Goal: Task Accomplishment & Management: Manage account settings

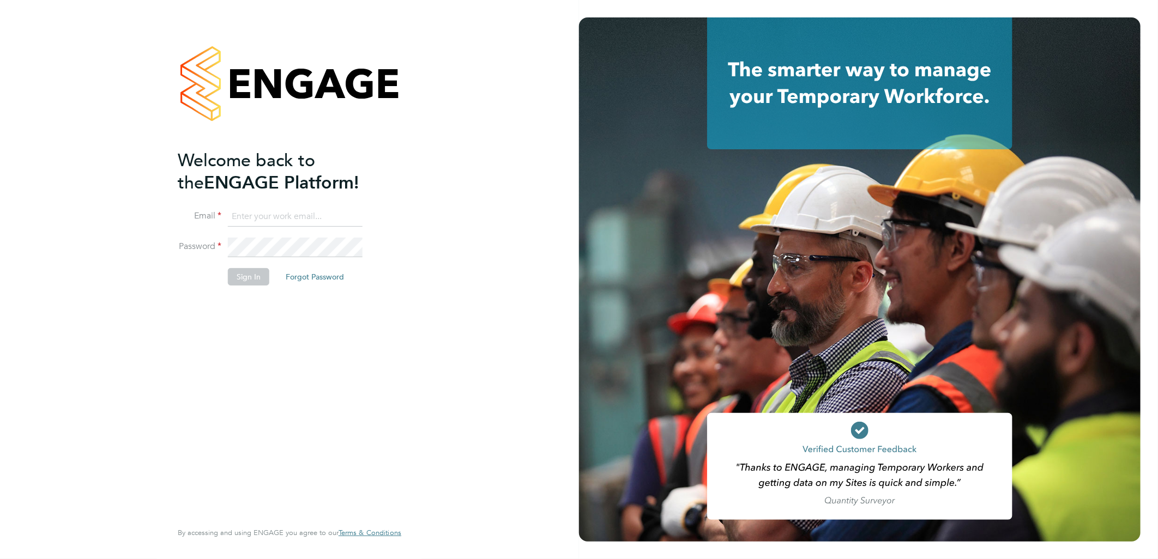
type input "Simon.Howarth@vistry.co.uk"
drag, startPoint x: 260, startPoint y: 318, endPoint x: 257, endPoint y: 304, distance: 15.0
click at [260, 318] on div "Welcome back to the ENGAGE Platform! Email Simon.Howarth@vistry.co.uk Password …" at bounding box center [284, 334] width 213 height 370
click at [248, 282] on button "Sign In" at bounding box center [248, 276] width 41 height 17
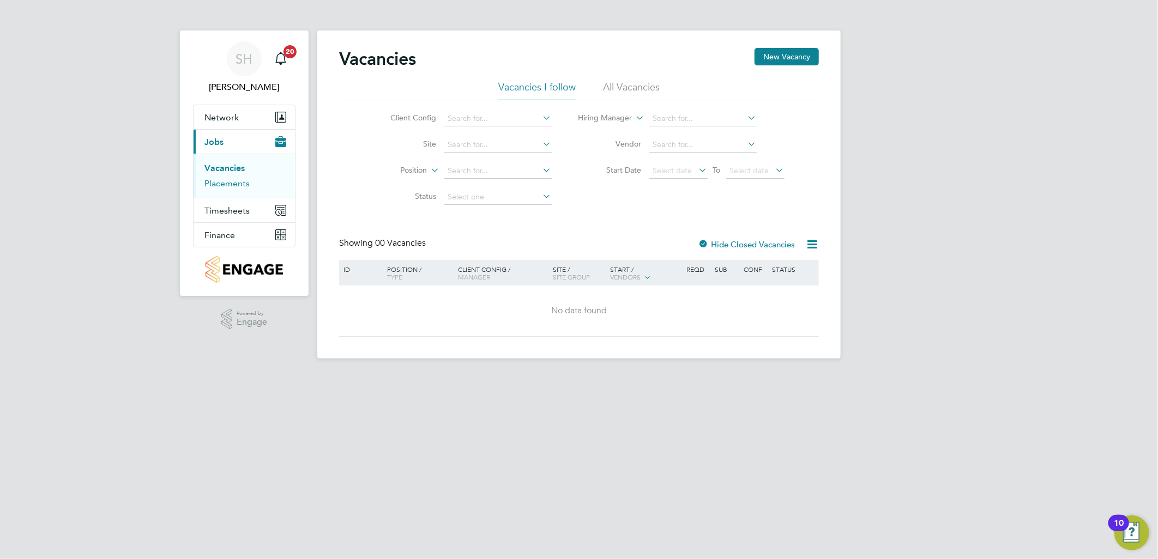
click at [244, 187] on link "Placements" at bounding box center [226, 183] width 45 height 10
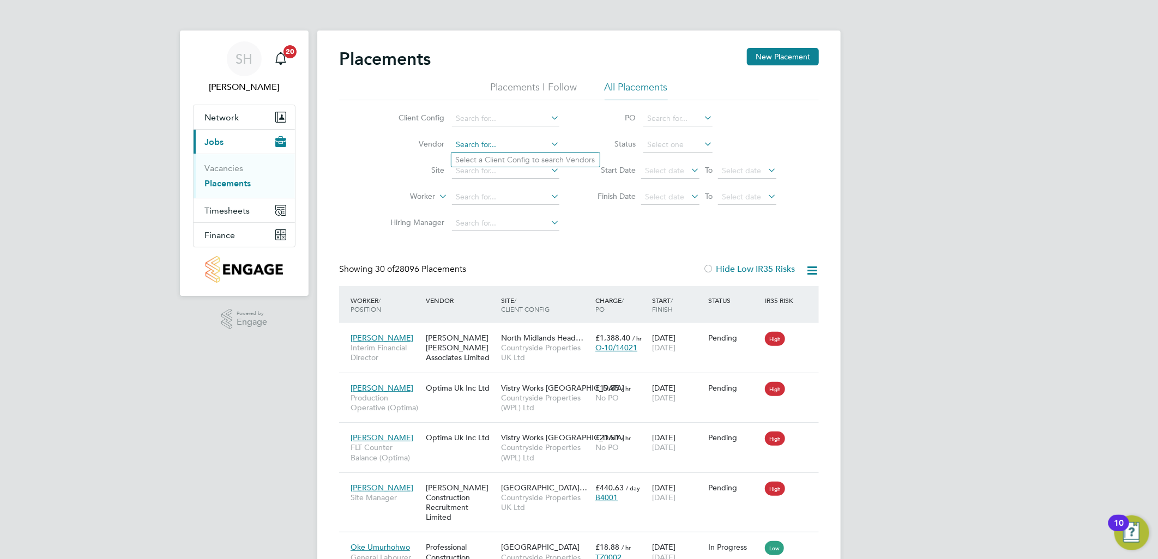
click at [475, 146] on input at bounding box center [505, 144] width 107 height 15
type input "its"
click at [476, 121] on input at bounding box center [505, 118] width 107 height 15
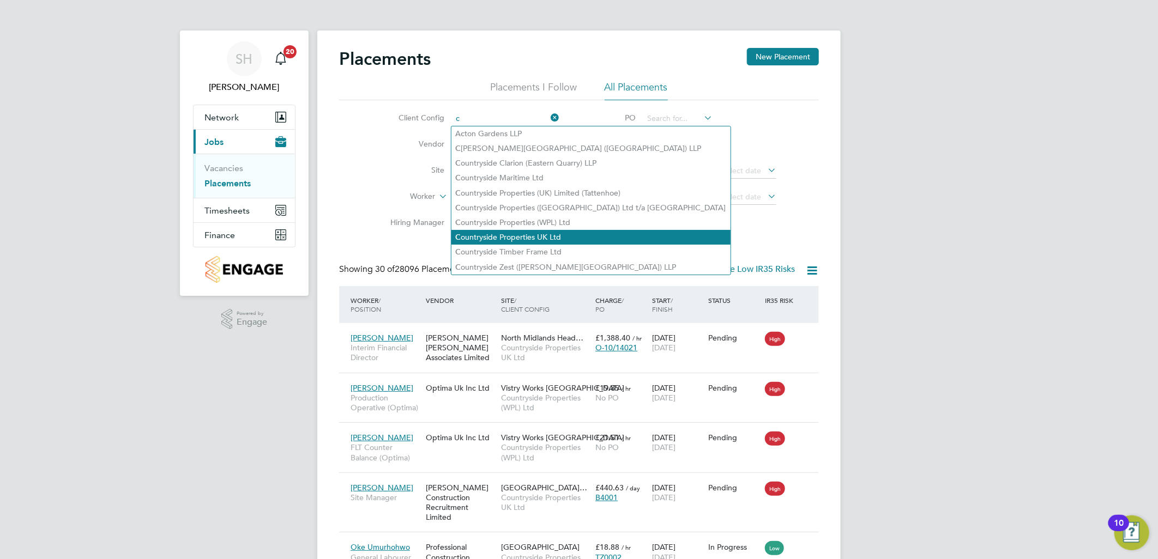
click at [527, 232] on li "C ountryside Properties UK Ltd" at bounding box center [590, 237] width 279 height 15
type input "Countryside Properties UK Ltd"
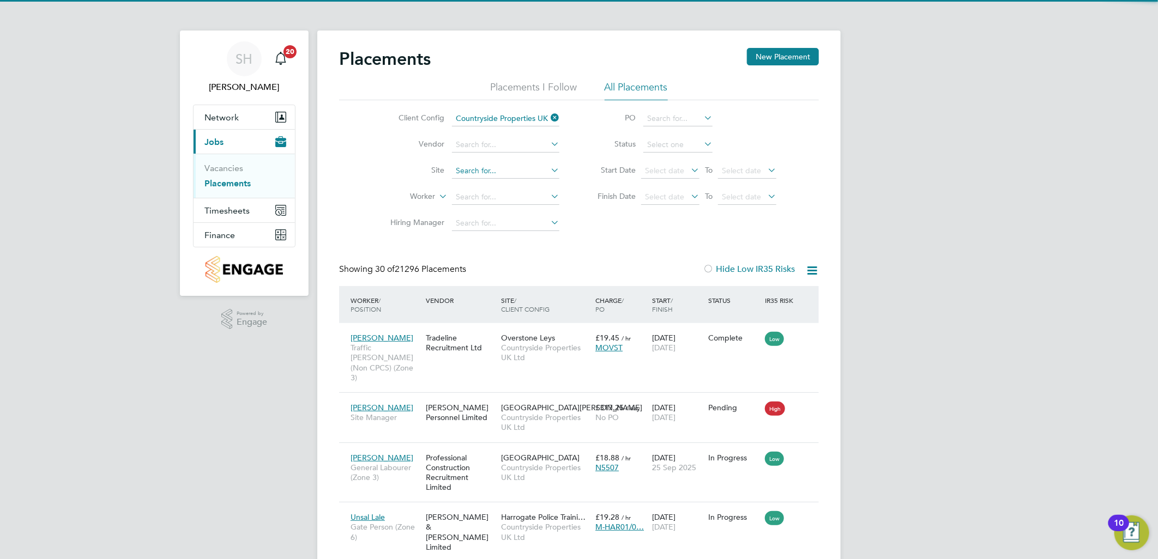
click at [486, 175] on input at bounding box center [505, 171] width 107 height 15
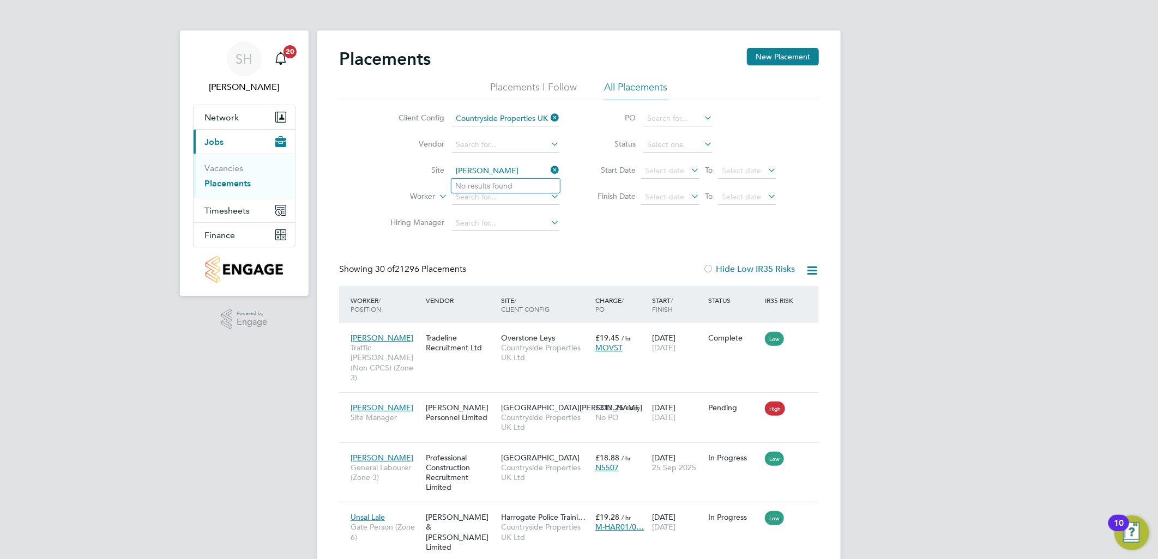
click at [476, 174] on input "graham pring" at bounding box center [505, 171] width 107 height 15
type input "graham pring"
click at [485, 140] on input at bounding box center [505, 144] width 107 height 15
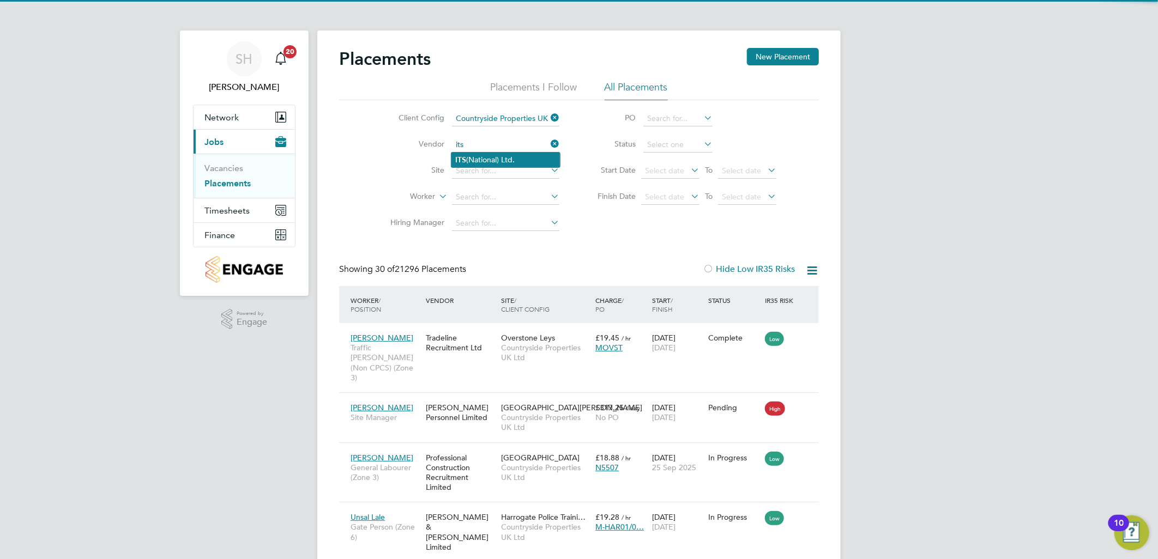
click at [502, 160] on li "ITS (National) Ltd." at bounding box center [505, 160] width 109 height 15
type input "ITS (National) Ltd."
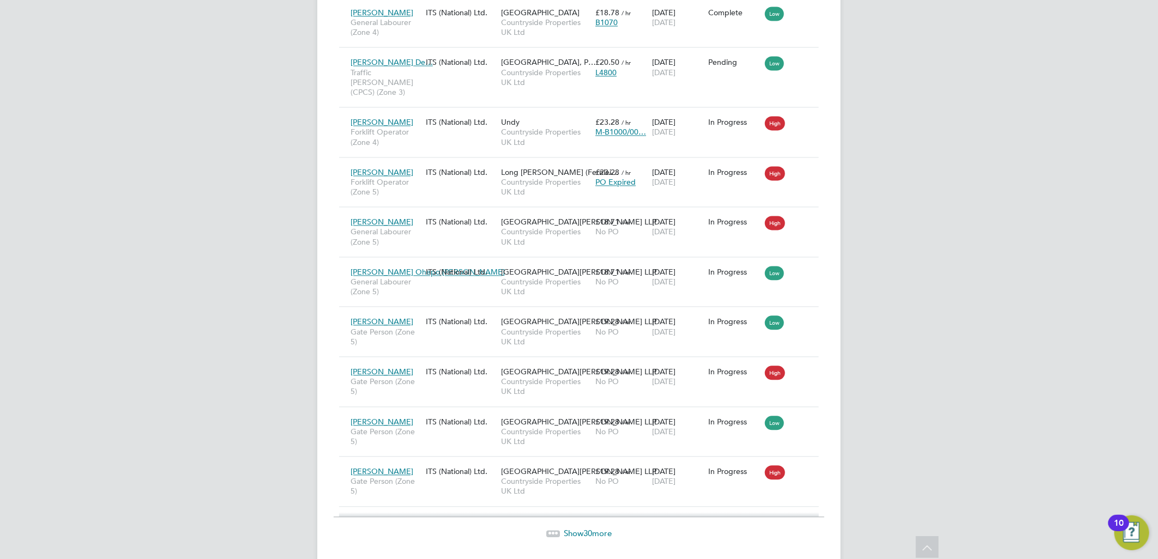
click at [579, 528] on span "Show 30 more" at bounding box center [588, 533] width 48 height 10
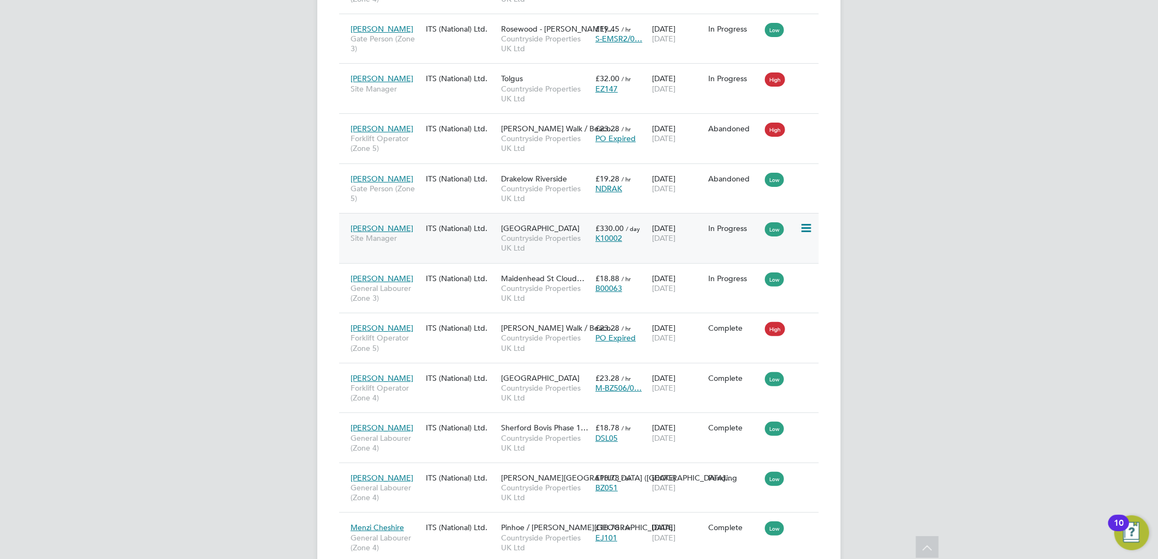
click at [429, 213] on div "Graham Pring Site Manager ITS (National) Ltd. Isleport Grove Countryside Proper…" at bounding box center [579, 238] width 480 height 50
click at [387, 218] on div "Graham Pring Site Manager" at bounding box center [385, 233] width 75 height 31
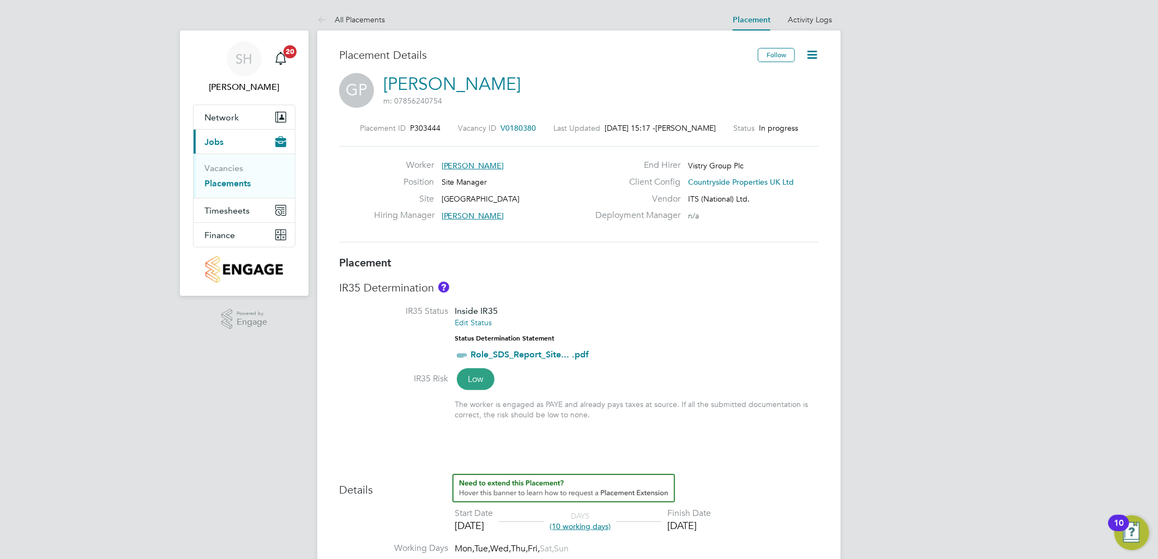
click at [814, 55] on icon at bounding box center [812, 55] width 14 height 14
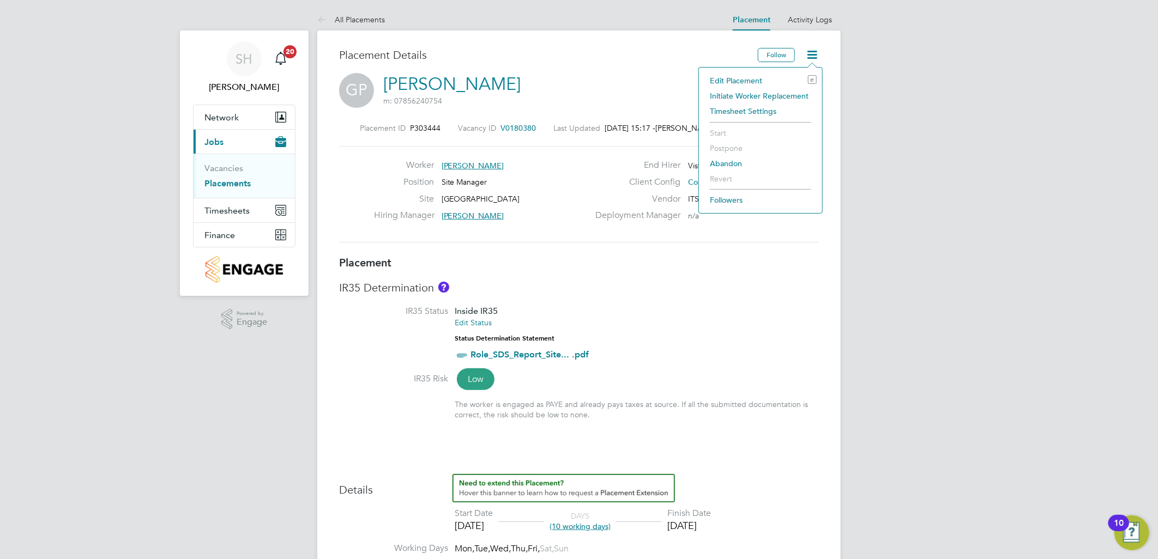
click at [740, 83] on li "Edit Placement e" at bounding box center [761, 80] width 112 height 15
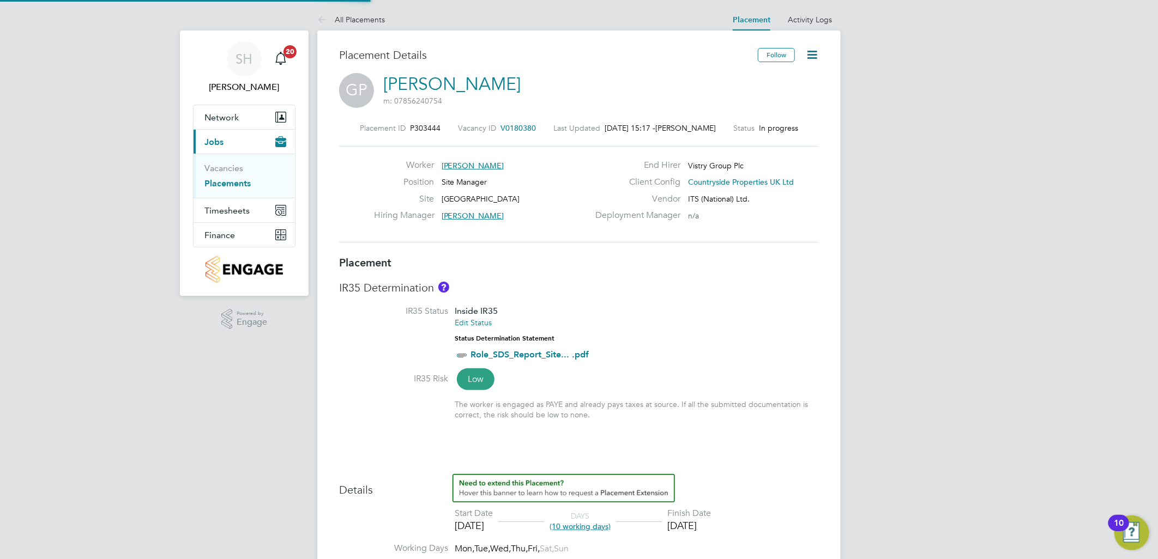
type input "[PERSON_NAME]"
type input "Alex Moss"
type input "15 Sep 2025"
type input "28 Sep 2025"
type input "07:30"
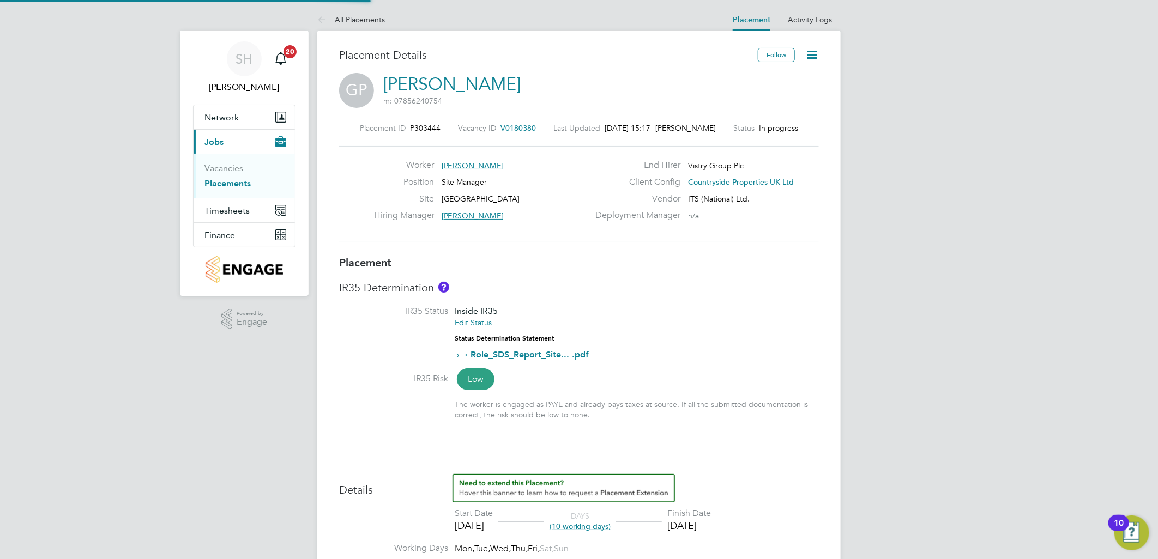
type input "16:30"
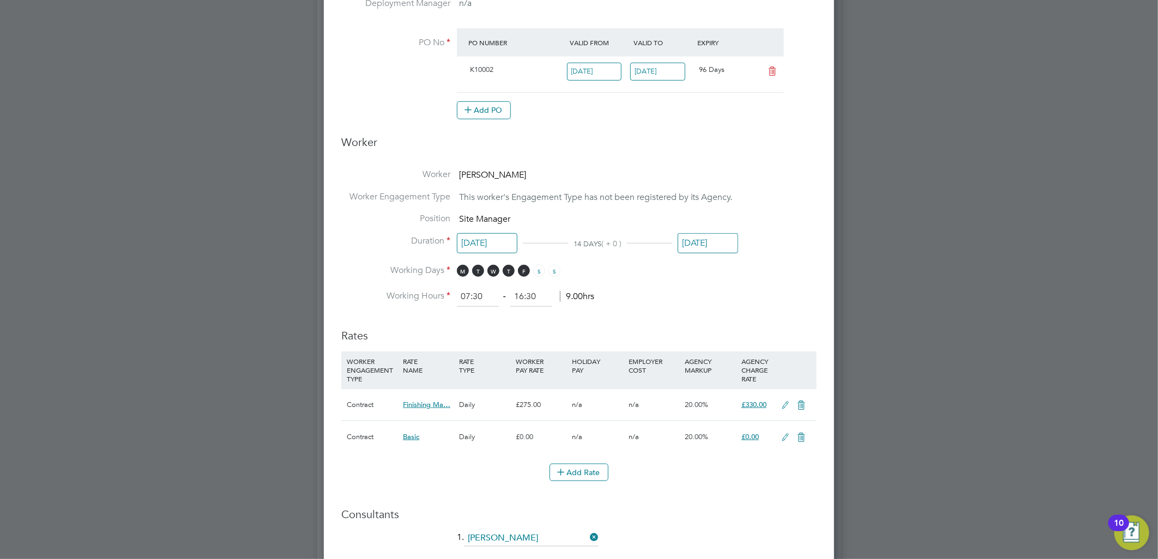
click at [702, 240] on input "28 Sep 2025" at bounding box center [708, 243] width 61 height 20
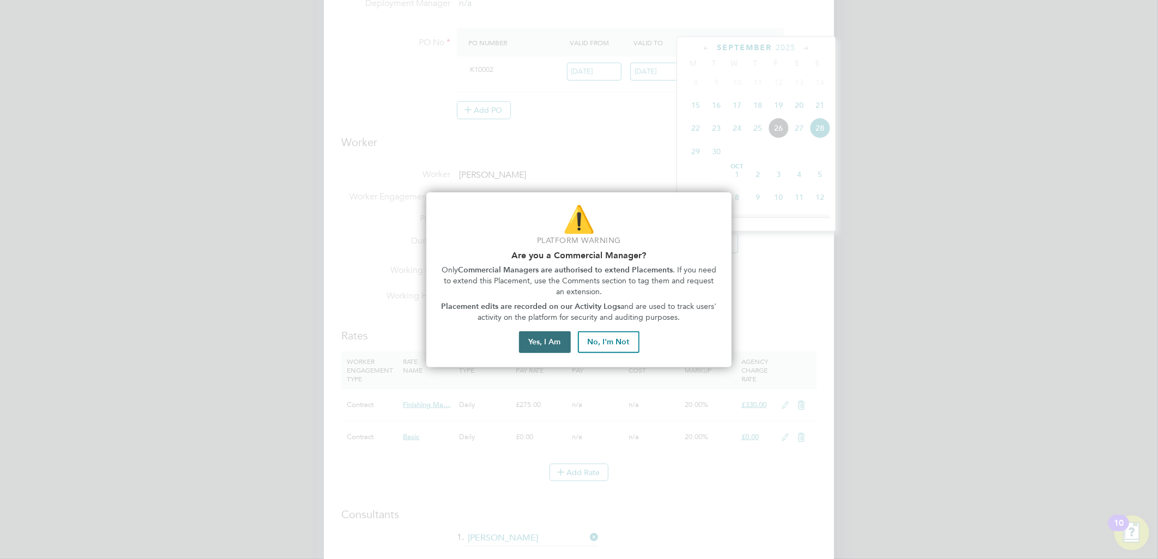
click at [543, 344] on button "Yes, I Am" at bounding box center [545, 343] width 52 height 22
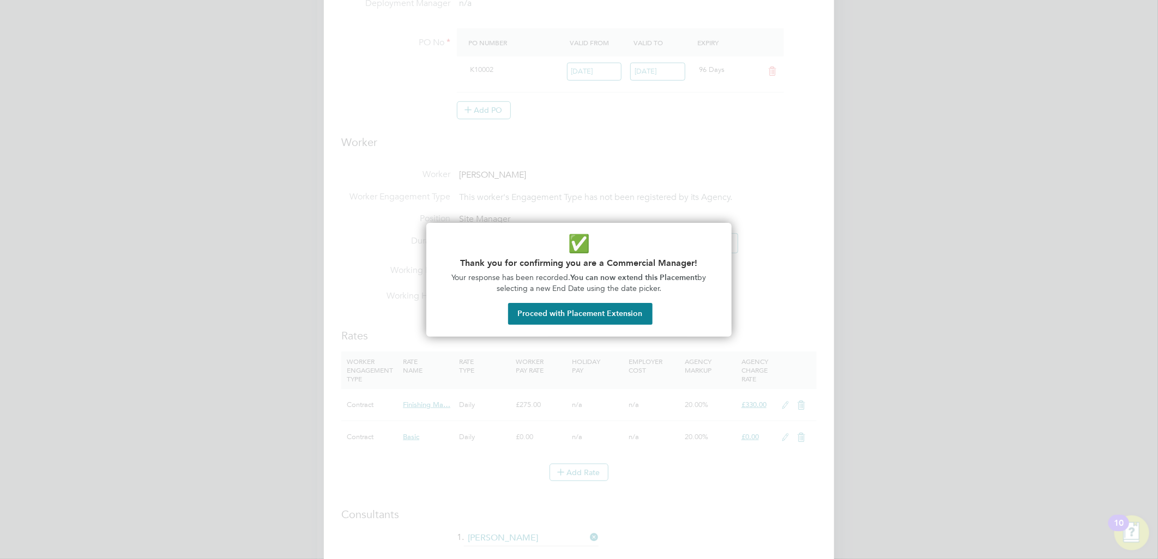
click at [565, 321] on button "Proceed with Placement Extension" at bounding box center [580, 314] width 145 height 22
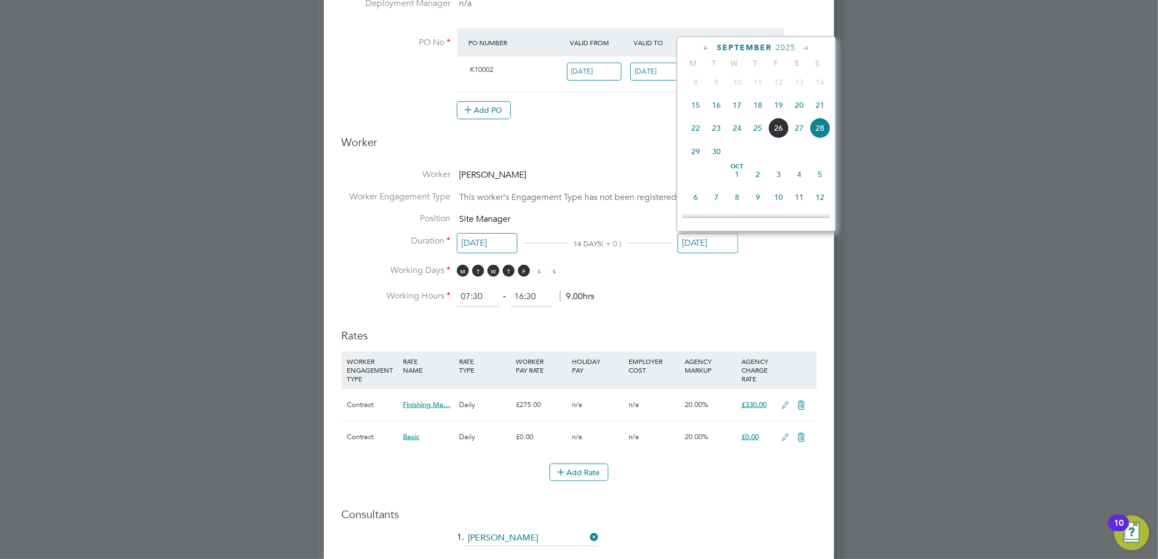
click at [820, 201] on span "12" at bounding box center [820, 197] width 21 height 21
type input "12 Oct 2025"
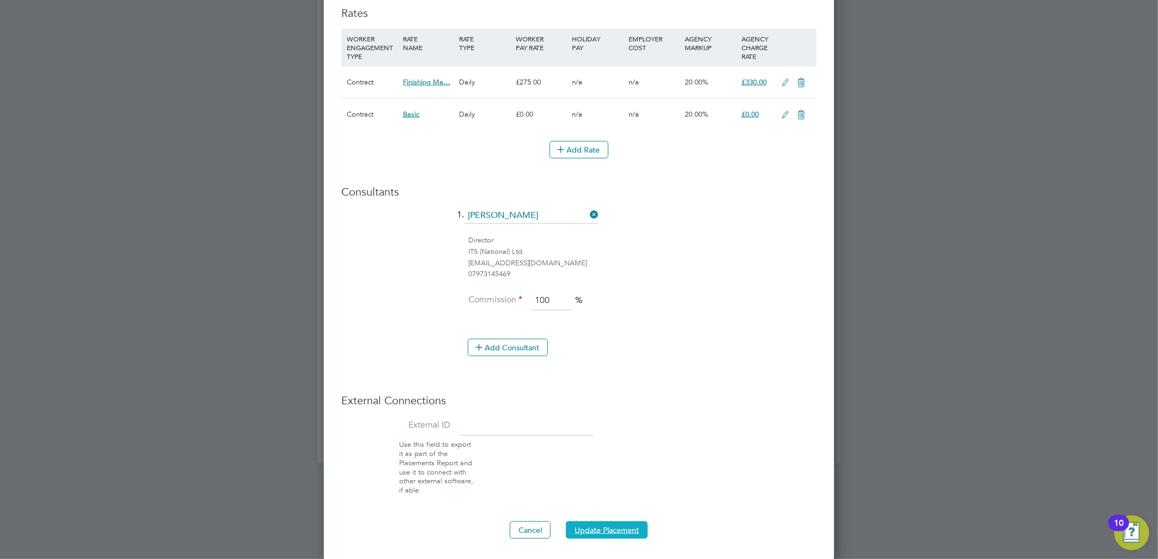
click at [607, 529] on button "Update Placement" at bounding box center [607, 530] width 82 height 17
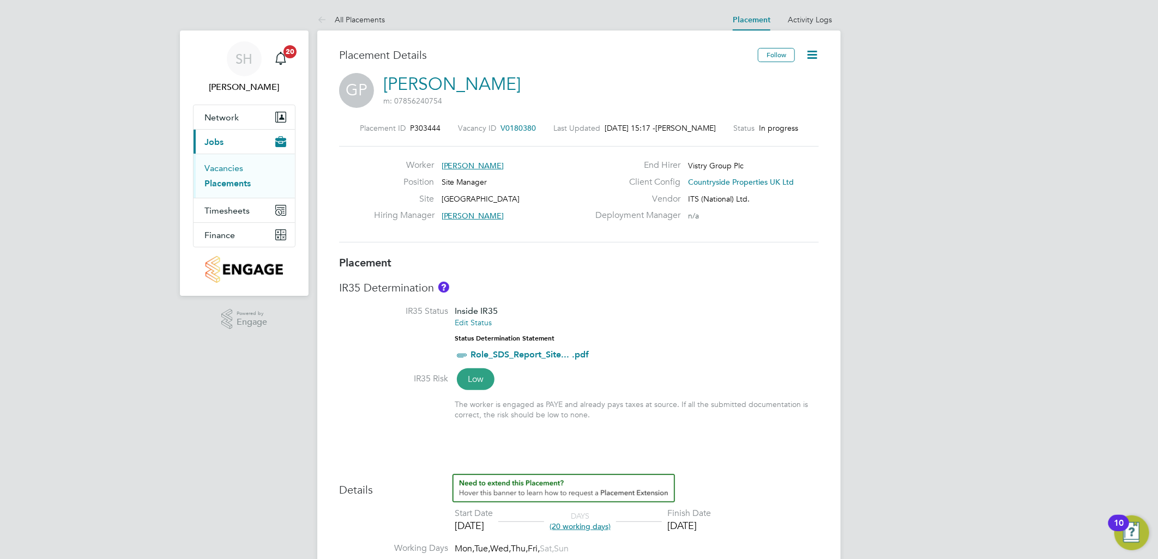
click at [233, 166] on link "Vacancies" at bounding box center [223, 168] width 39 height 10
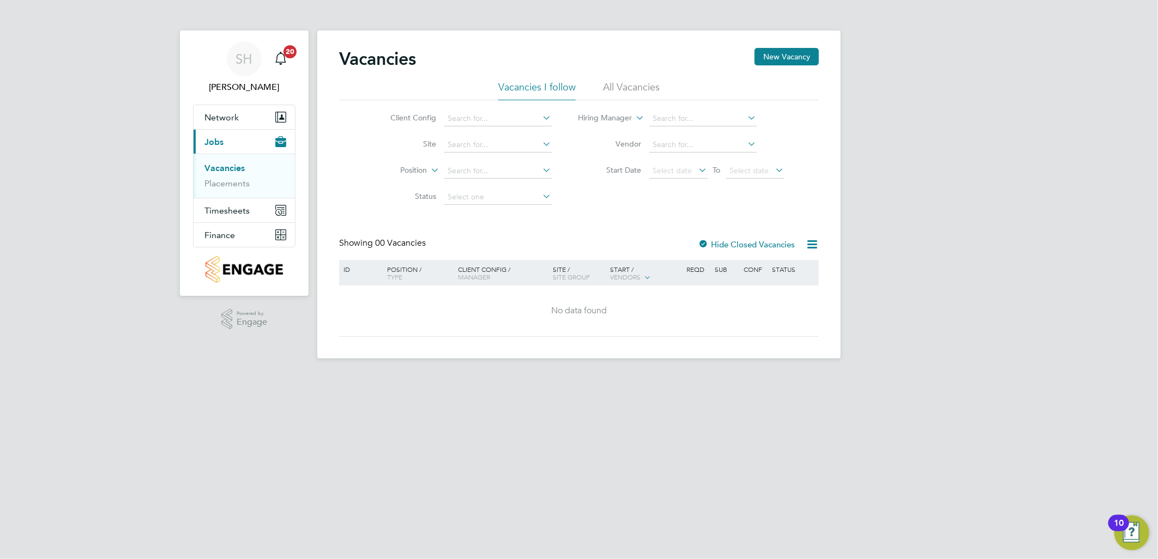
click at [805, 45] on div "Vacancies New Vacancy Vacancies I follow All Vacancies Client Config Site Posit…" at bounding box center [578, 195] width 523 height 328
click at [795, 57] on button "New Vacancy" at bounding box center [787, 56] width 64 height 17
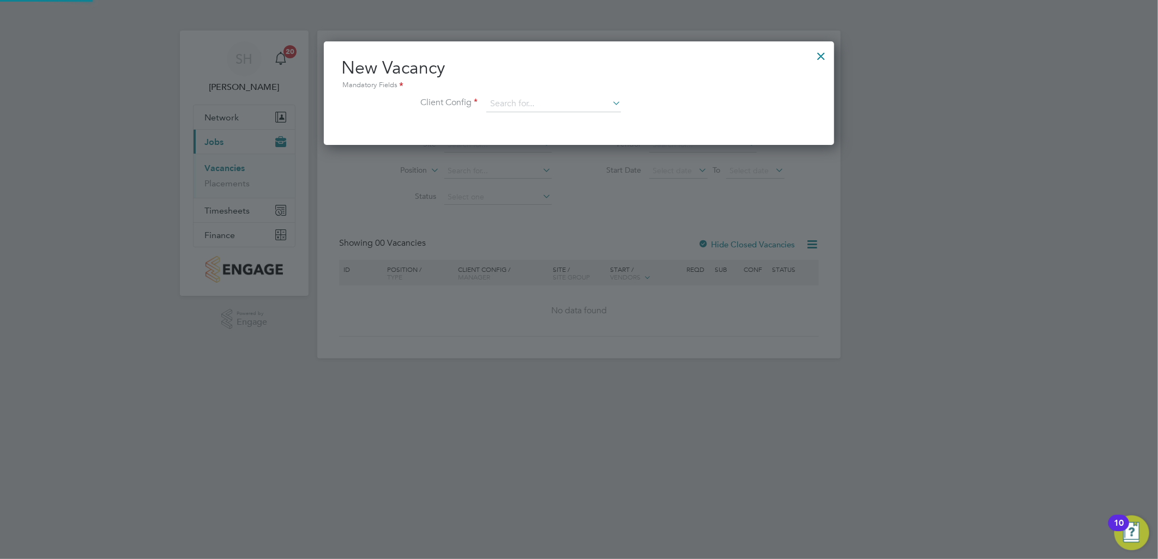
scroll to position [103, 511]
click at [514, 100] on input at bounding box center [553, 104] width 135 height 16
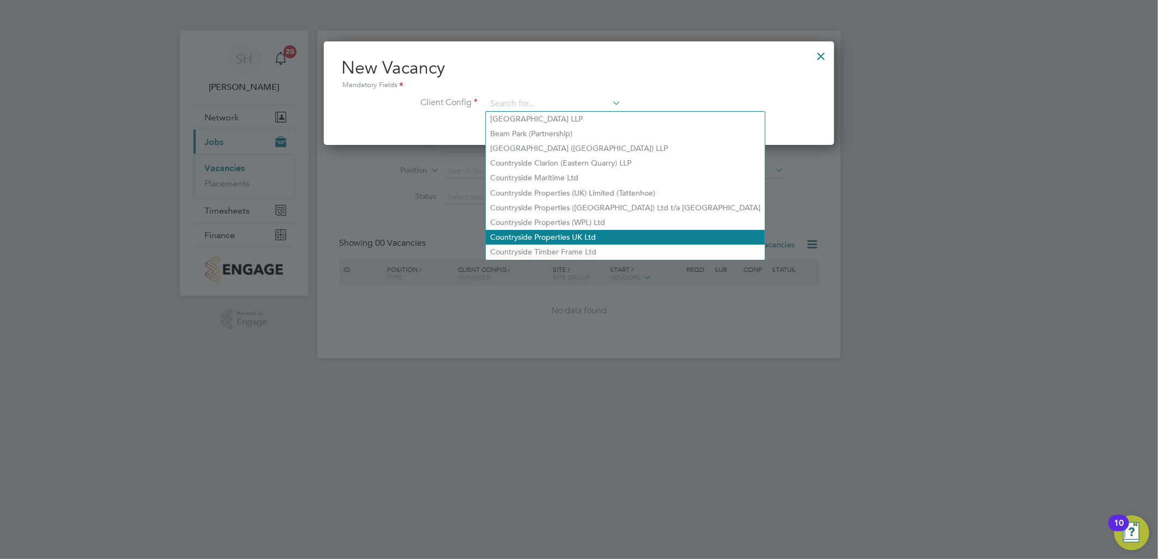
click at [576, 232] on li "Countryside Properties UK Ltd" at bounding box center [625, 237] width 279 height 15
type input "Countryside Properties UK Ltd"
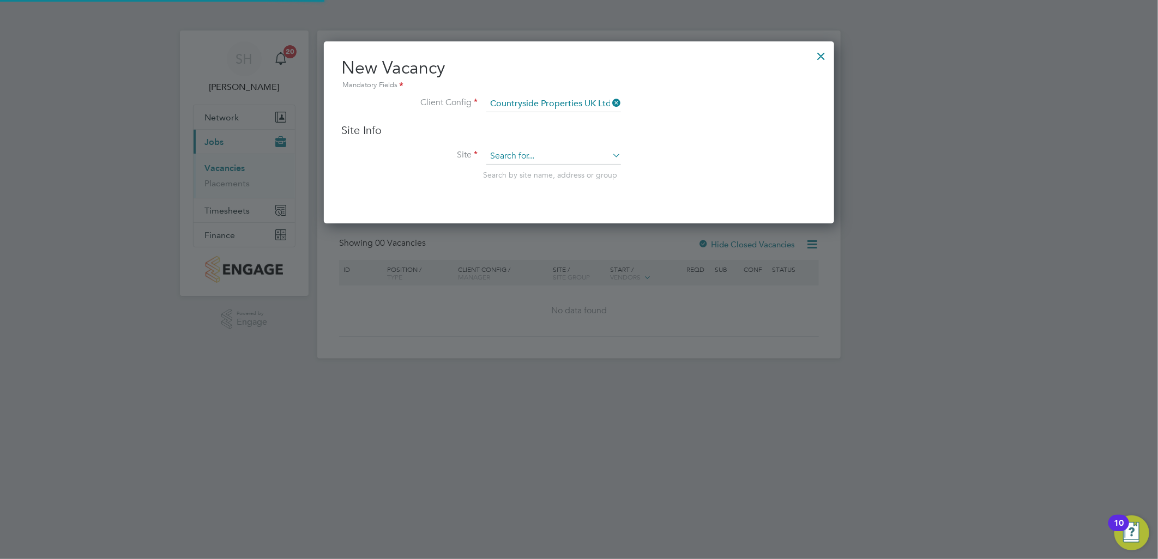
click at [513, 154] on input at bounding box center [553, 156] width 135 height 16
click at [514, 169] on b "Strawberry" at bounding box center [509, 170] width 39 height 9
type input "Strawberry Grange"
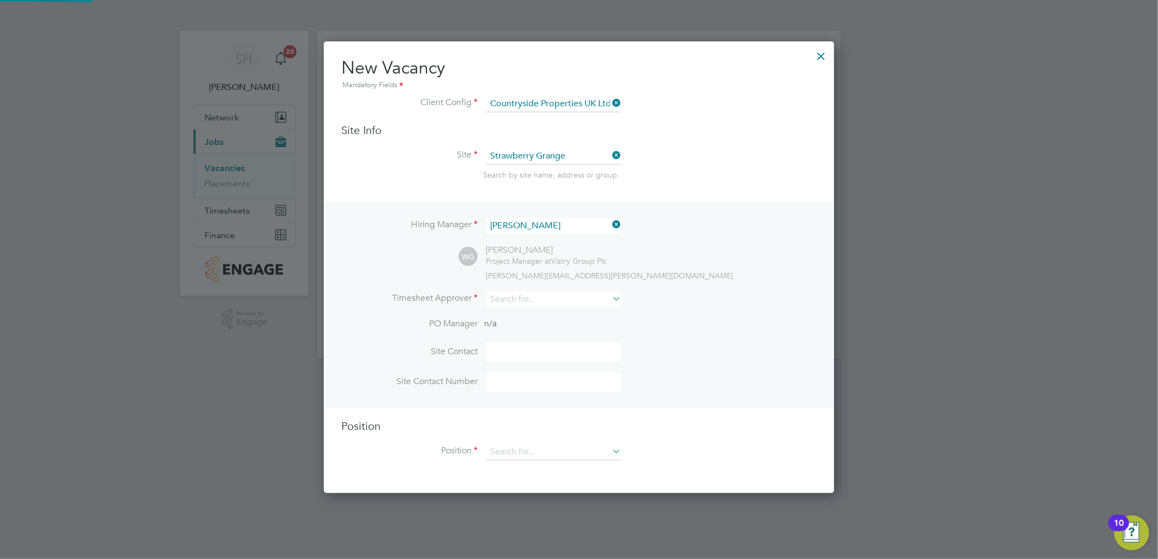
scroll to position [449, 511]
click at [513, 294] on input at bounding box center [553, 300] width 135 height 16
click at [515, 309] on li "Matt Day" at bounding box center [562, 313] width 152 height 15
type input "[PERSON_NAME]"
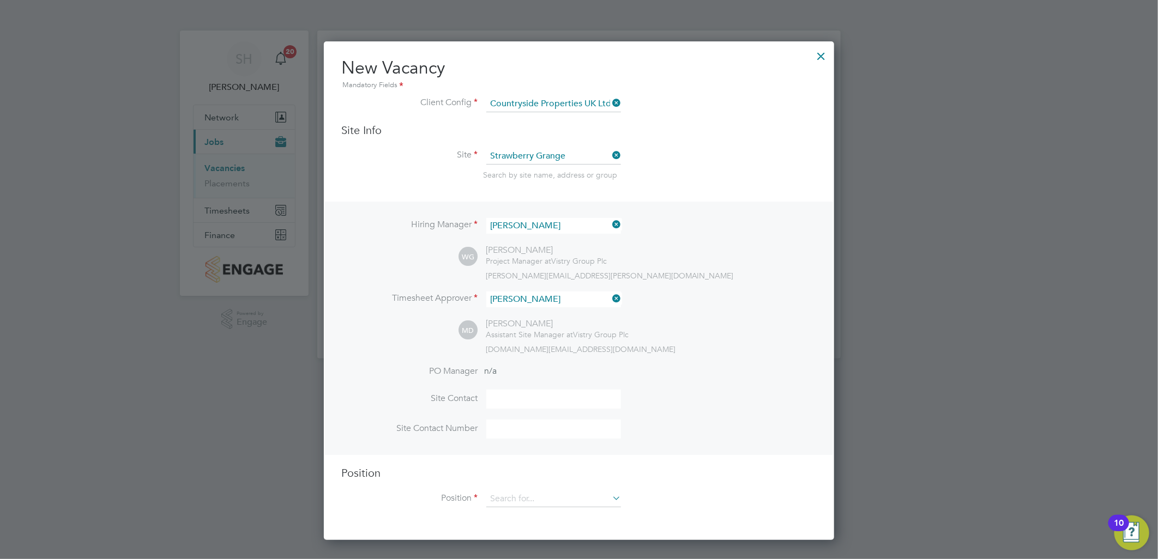
click at [524, 402] on input at bounding box center [553, 399] width 135 height 19
type input "stephen harrison"
type input "07890 028096"
click at [531, 492] on input at bounding box center [553, 499] width 135 height 16
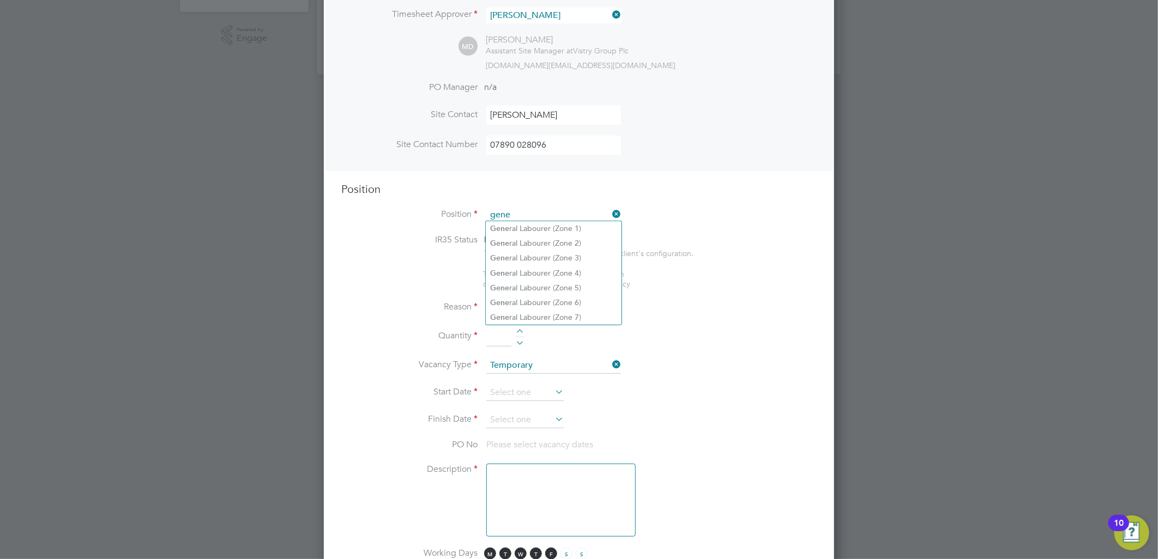
scroll to position [323, 0]
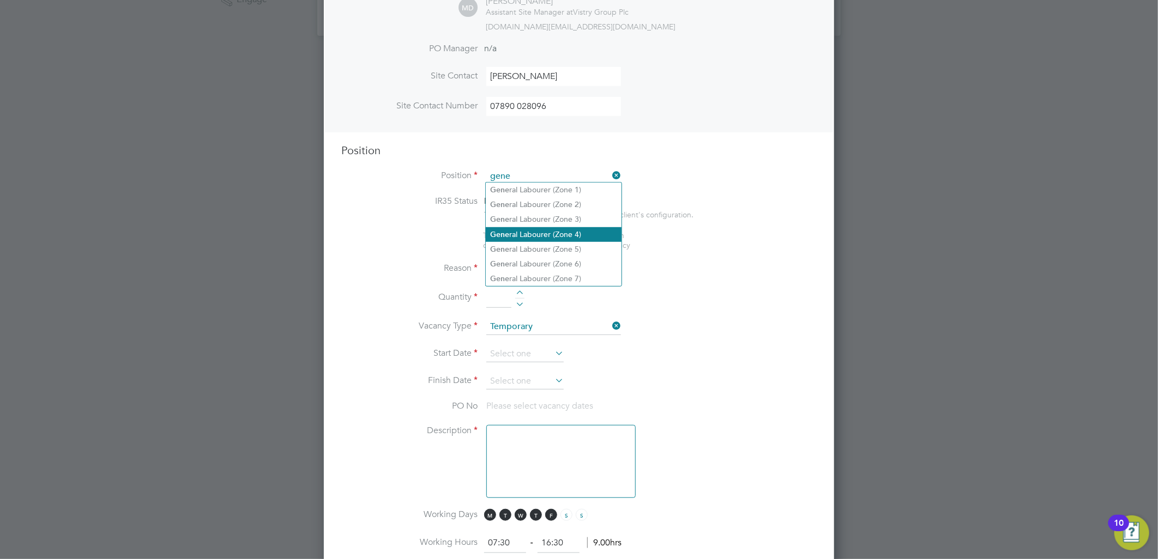
click at [568, 232] on li "Gene ral Labourer (Zone 4)" at bounding box center [554, 234] width 136 height 15
type input "General Labourer (Zone 4)"
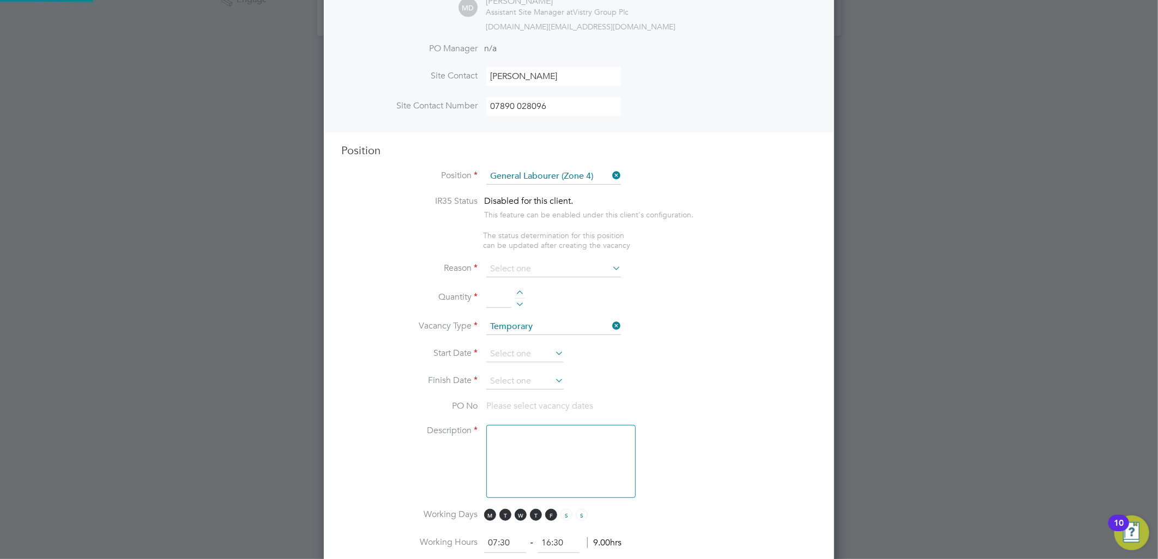
type textarea "- General site labouring duties - Supporting the trades on site - Moving materi…"
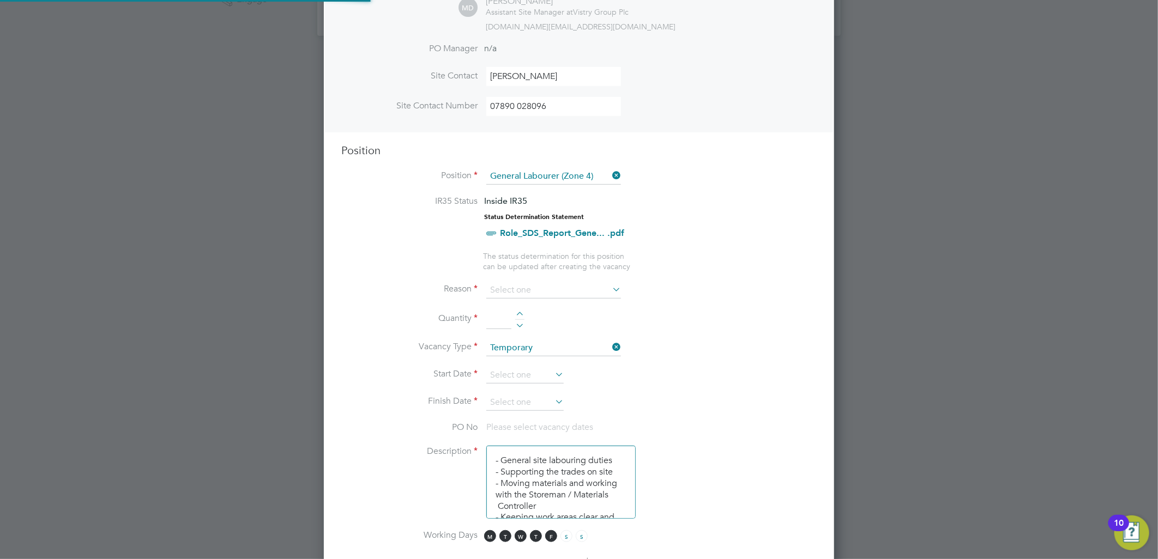
scroll to position [32, 57]
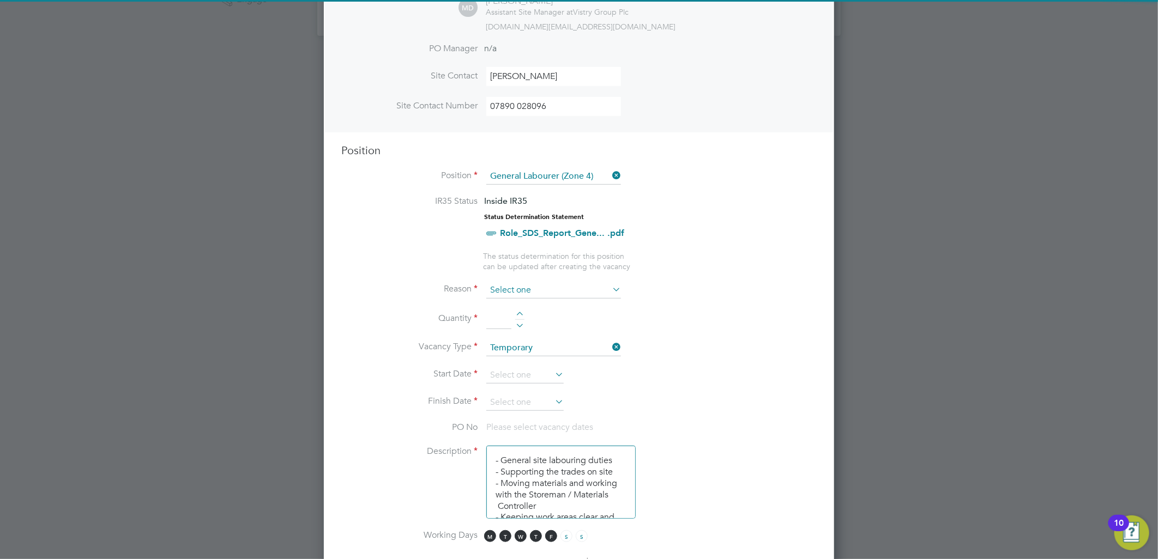
click at [533, 286] on input at bounding box center [553, 290] width 135 height 16
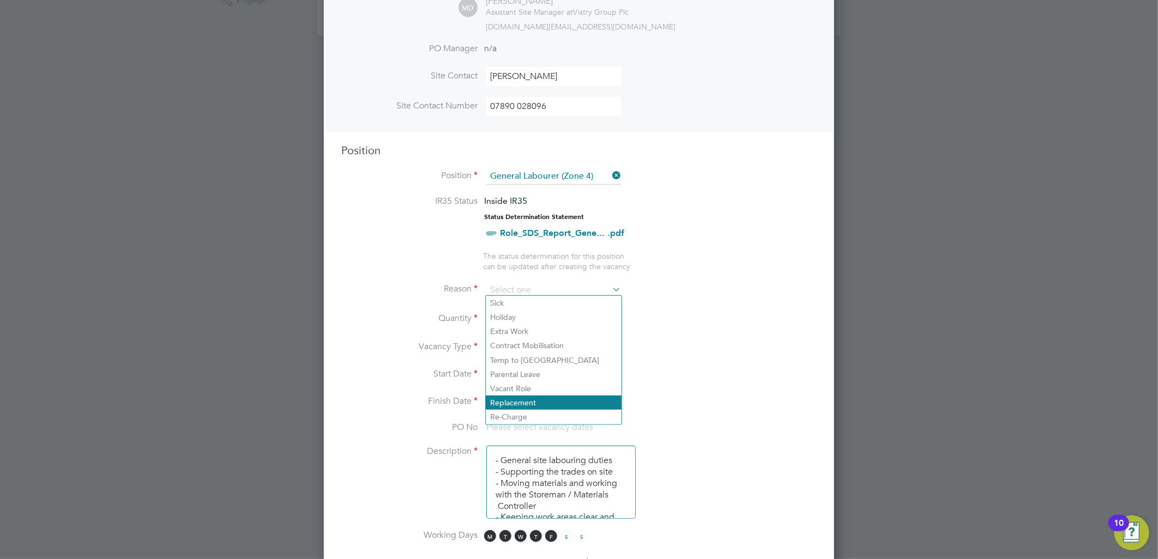
click at [527, 401] on li "Replacement" at bounding box center [554, 403] width 136 height 14
type input "Replacement"
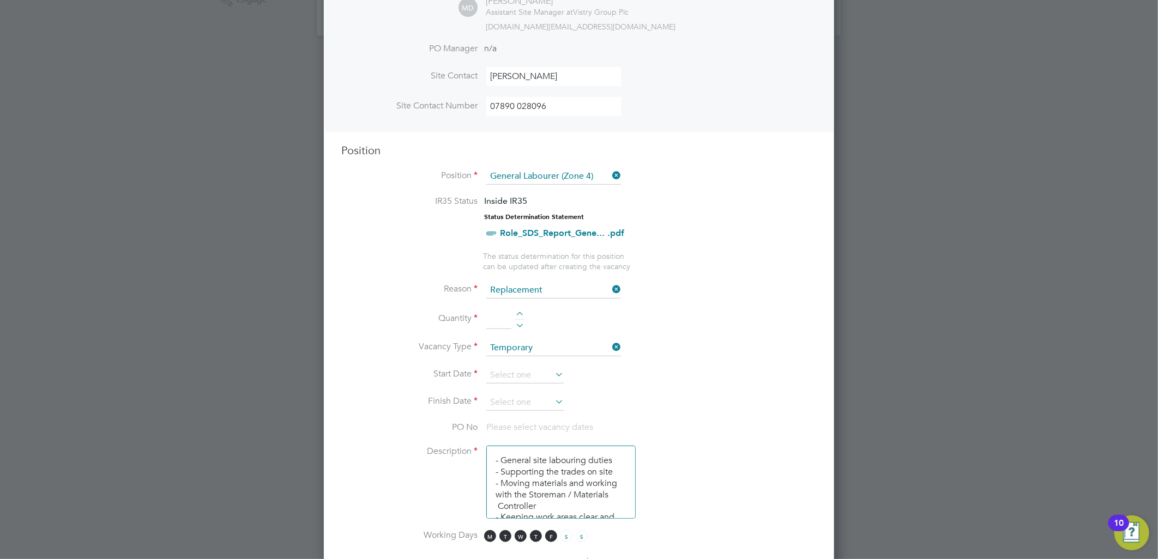
click at [516, 312] on div at bounding box center [519, 316] width 9 height 8
type input "1"
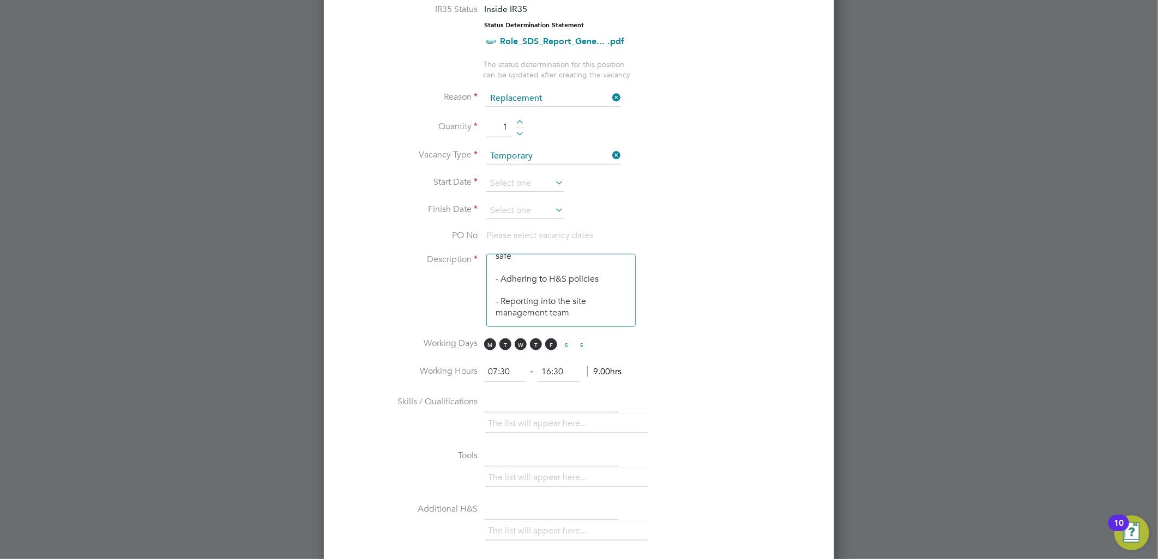
scroll to position [323, 0]
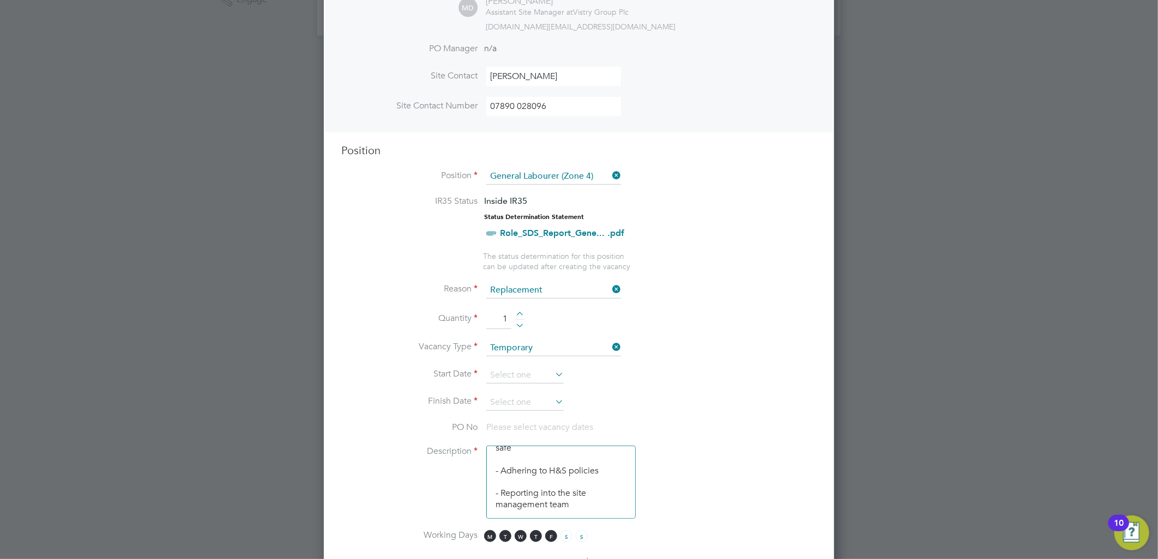
click at [727, 301] on li "Reason Replacement" at bounding box center [578, 295] width 475 height 27
click at [553, 372] on icon at bounding box center [553, 374] width 0 height 15
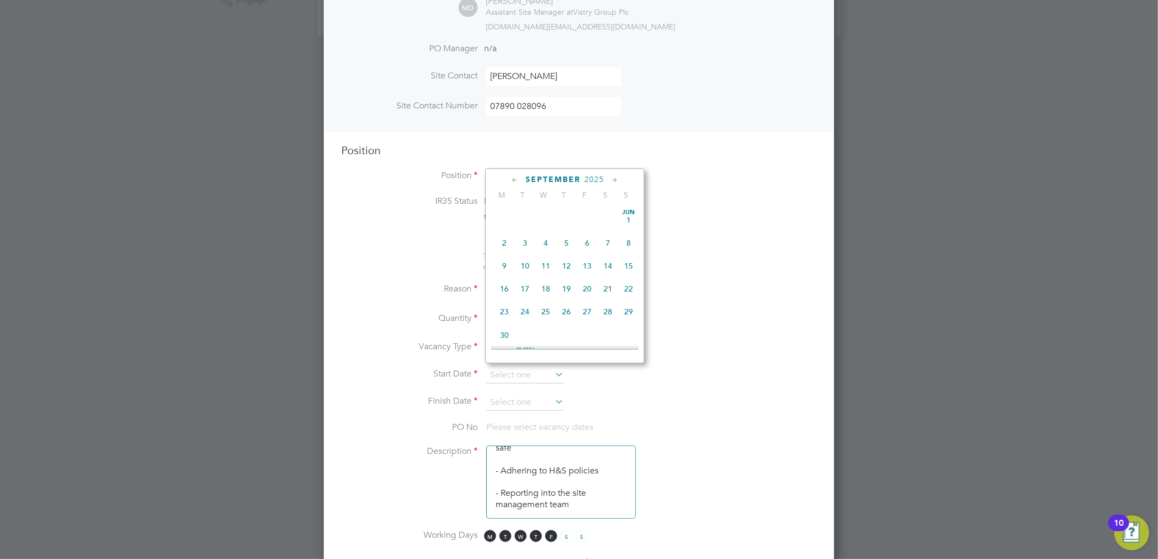
scroll to position [397, 0]
click at [586, 269] on span "26" at bounding box center [587, 260] width 21 height 21
type input "26 Sep 2025"
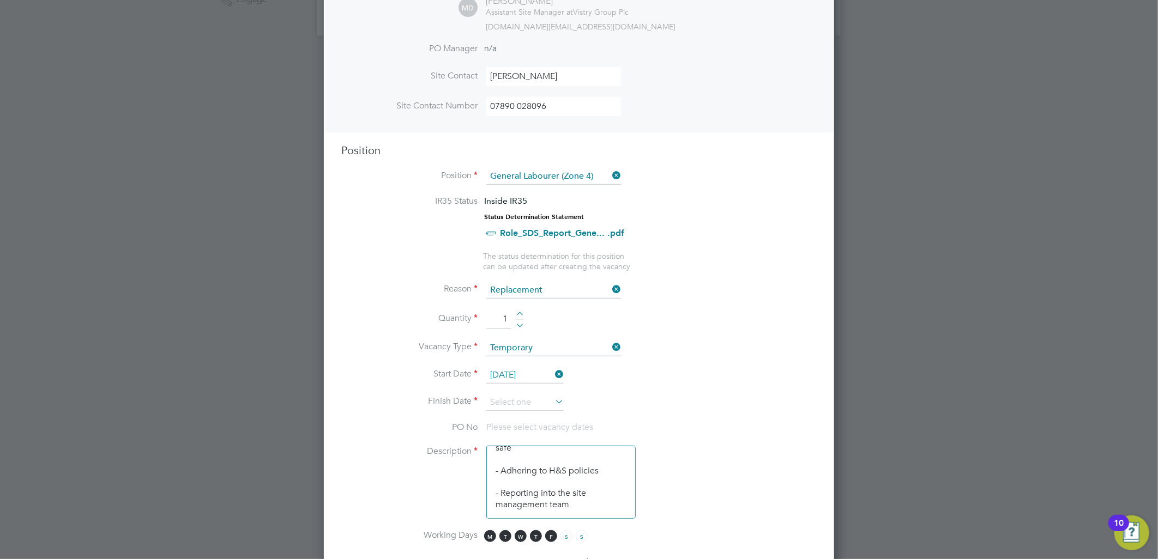
click at [553, 370] on icon at bounding box center [553, 374] width 0 height 15
click at [553, 372] on icon at bounding box center [553, 374] width 0 height 15
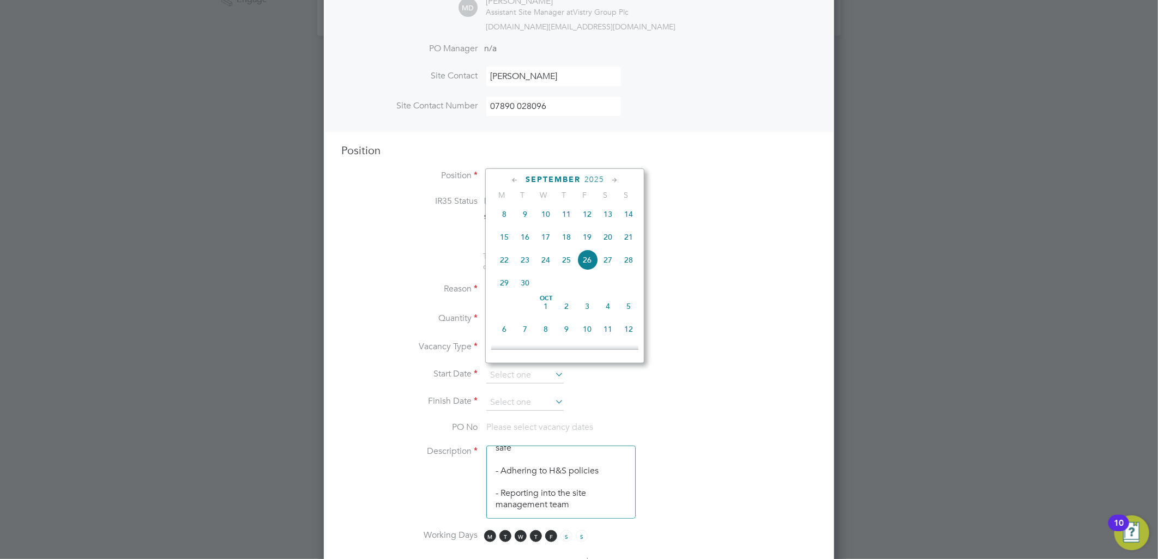
click at [506, 291] on span "29" at bounding box center [504, 283] width 21 height 21
type input "29 Sep 2025"
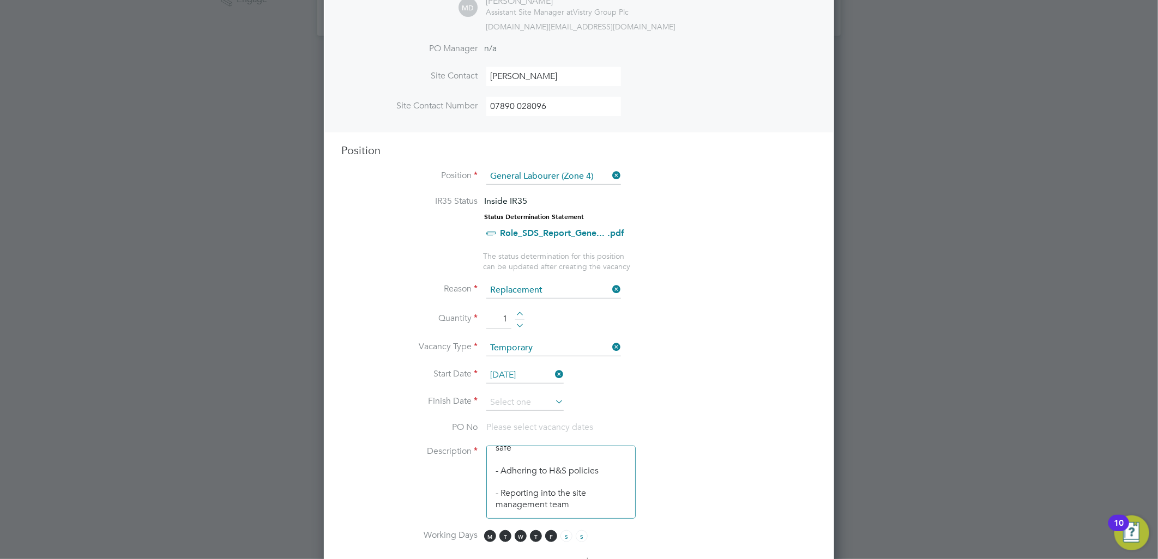
click at [553, 396] on icon at bounding box center [553, 401] width 0 height 15
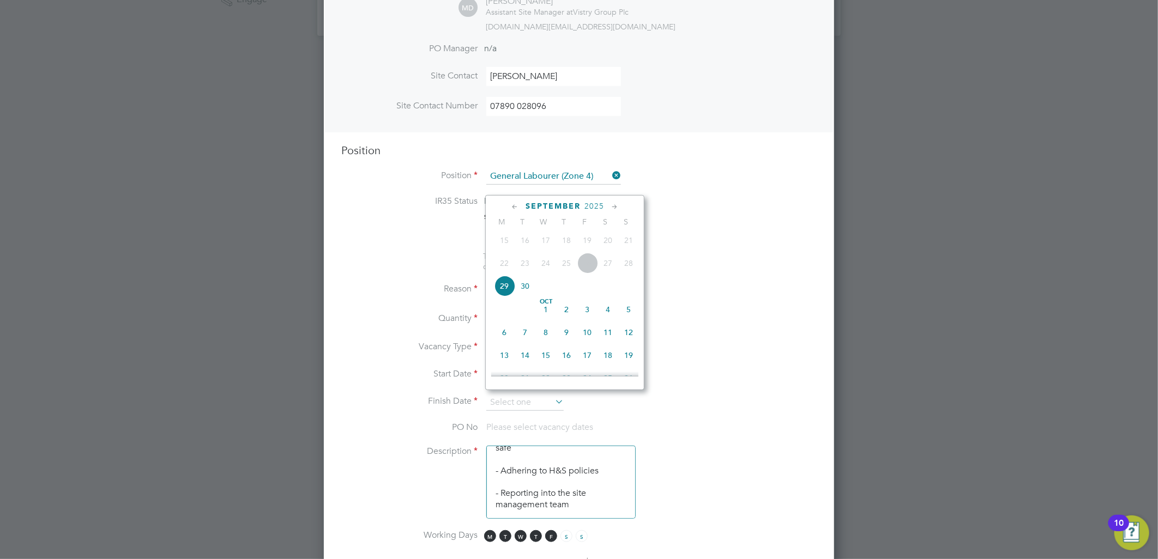
click at [628, 340] on span "12" at bounding box center [628, 332] width 21 height 21
type input "12 Oct 2025"
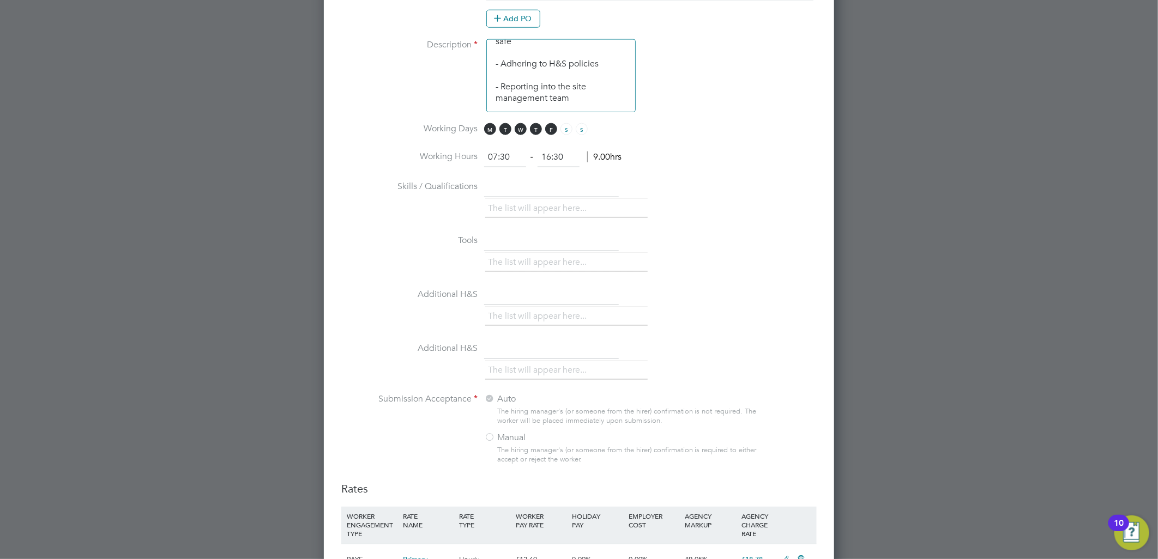
scroll to position [1123, 0]
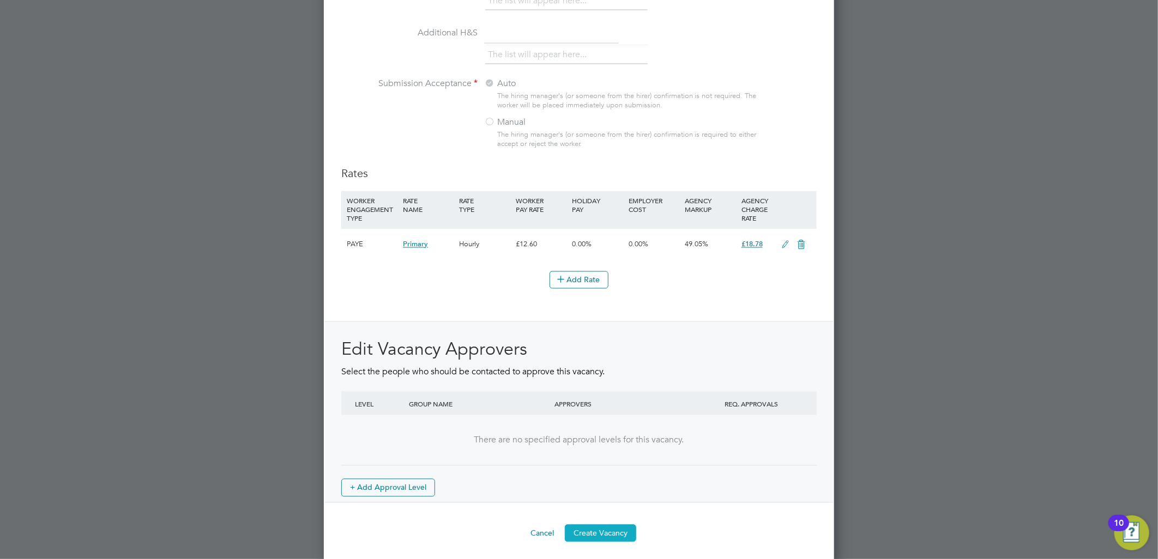
click at [607, 527] on button "Create Vacancy" at bounding box center [600, 533] width 71 height 17
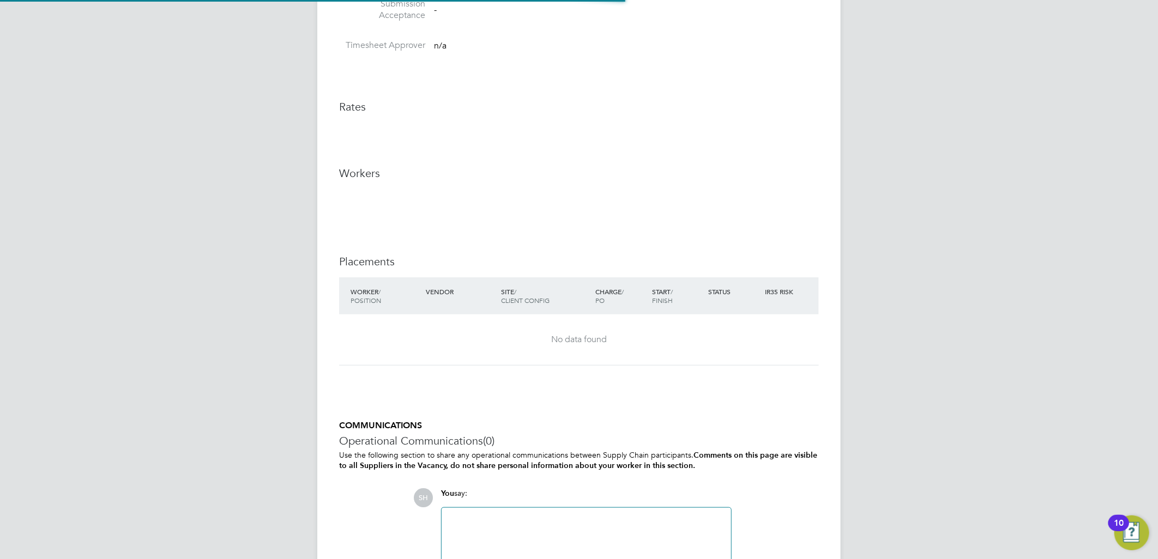
scroll to position [5, 5]
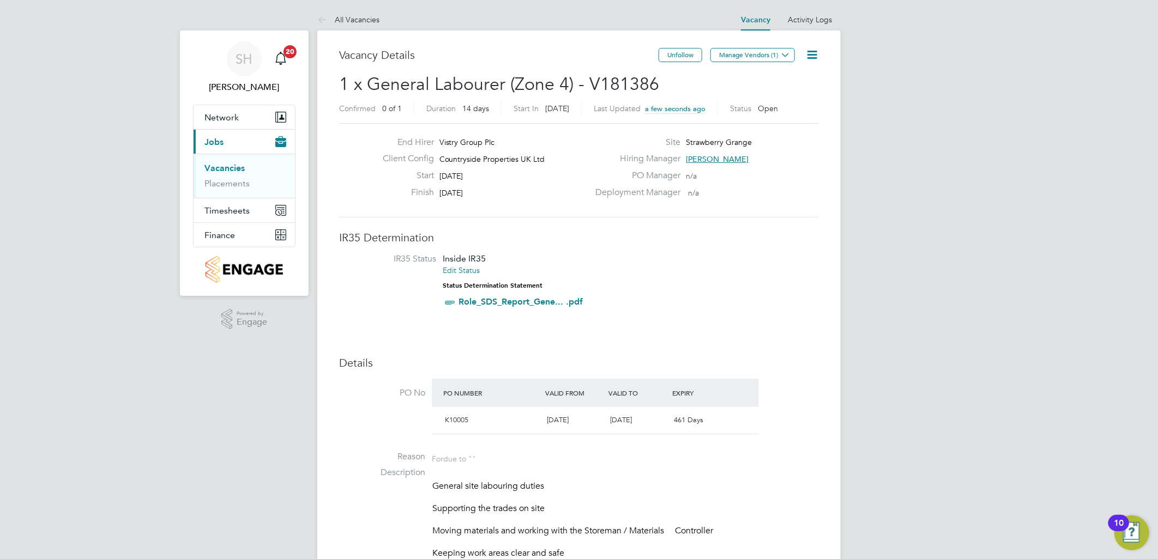
drag, startPoint x: 790, startPoint y: 68, endPoint x: 783, endPoint y: 63, distance: 8.2
click at [790, 68] on div "Unfollow Manage Vendors (1)" at bounding box center [739, 60] width 160 height 25
click at [781, 55] on icon at bounding box center [785, 55] width 8 height 8
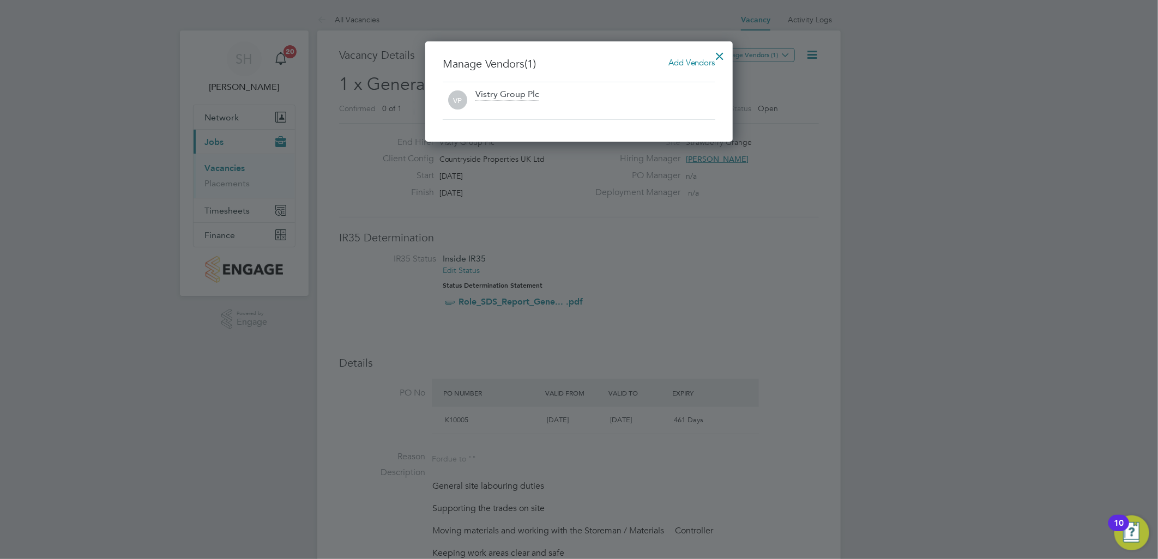
click at [671, 62] on span "Add Vendors" at bounding box center [692, 62] width 47 height 10
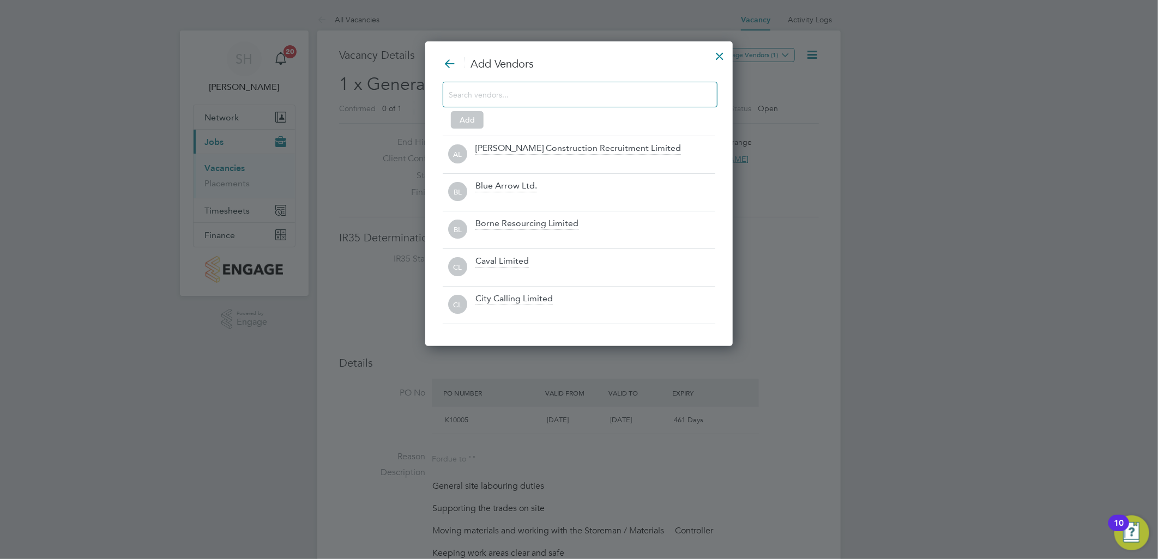
click at [559, 104] on div at bounding box center [580, 95] width 275 height 26
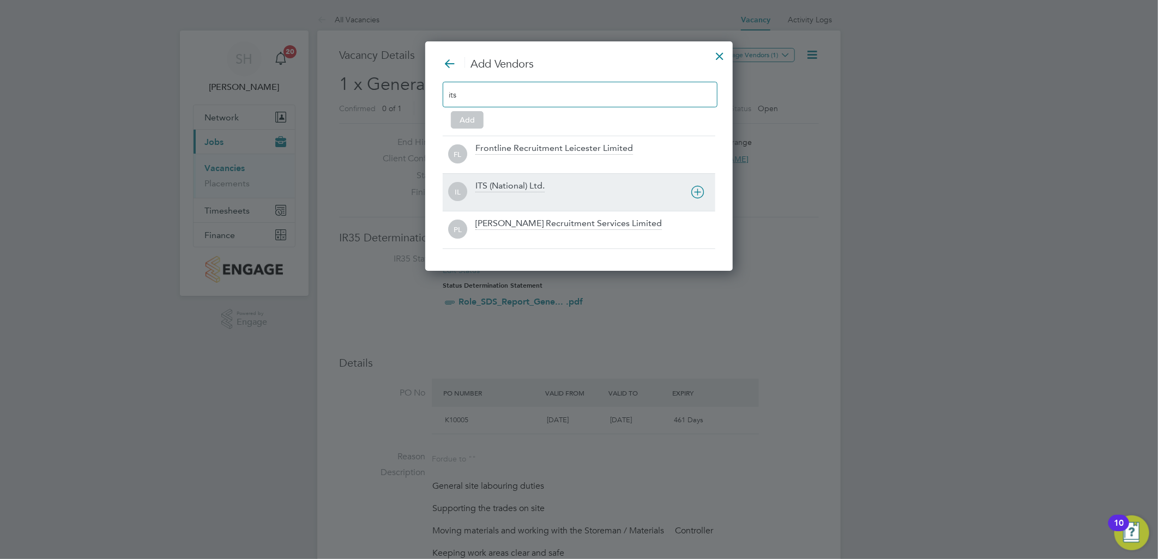
type input "its"
click at [516, 182] on div "ITS (National) Ltd." at bounding box center [509, 186] width 69 height 12
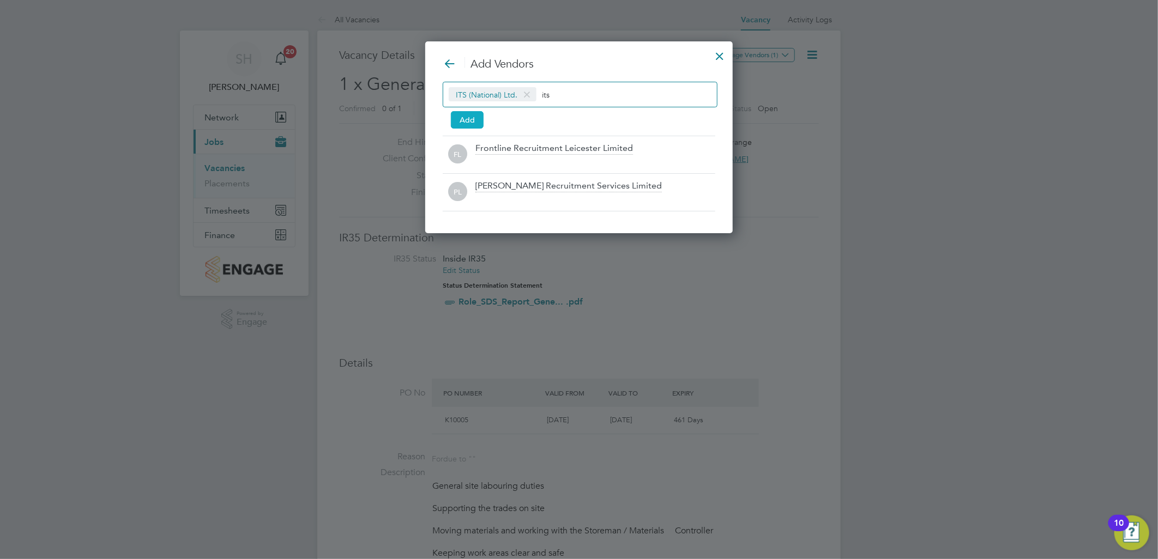
click at [464, 120] on button "Add" at bounding box center [467, 119] width 33 height 17
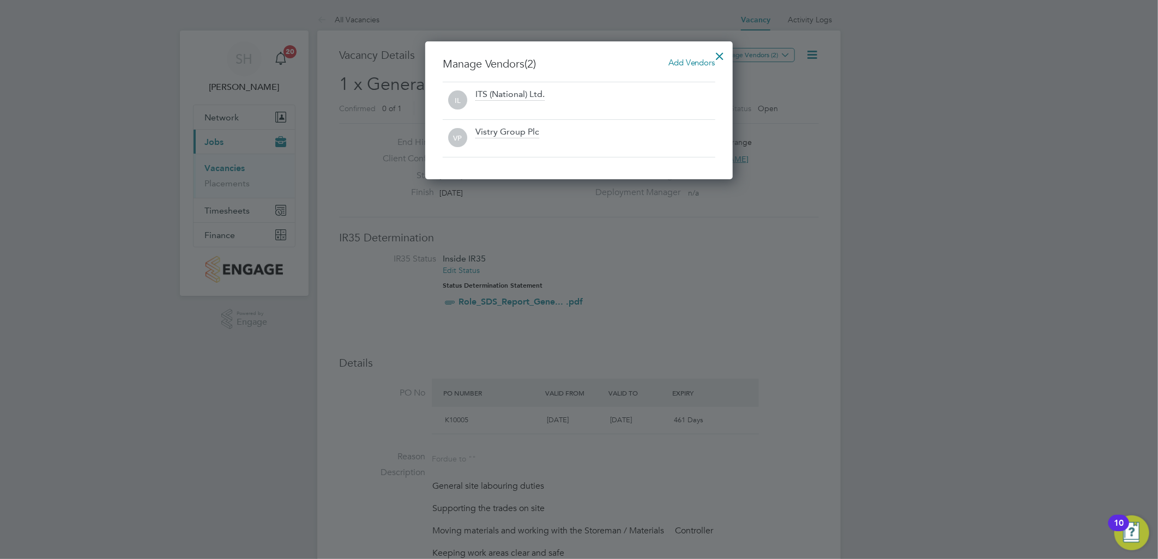
click at [717, 55] on div at bounding box center [721, 54] width 20 height 20
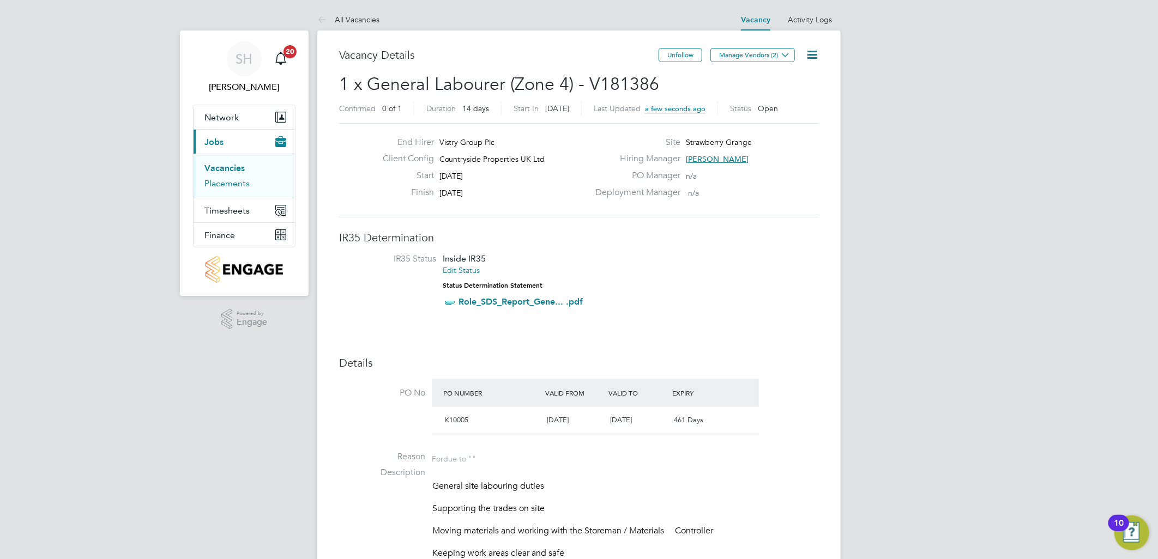
click at [226, 185] on link "Placements" at bounding box center [226, 183] width 45 height 10
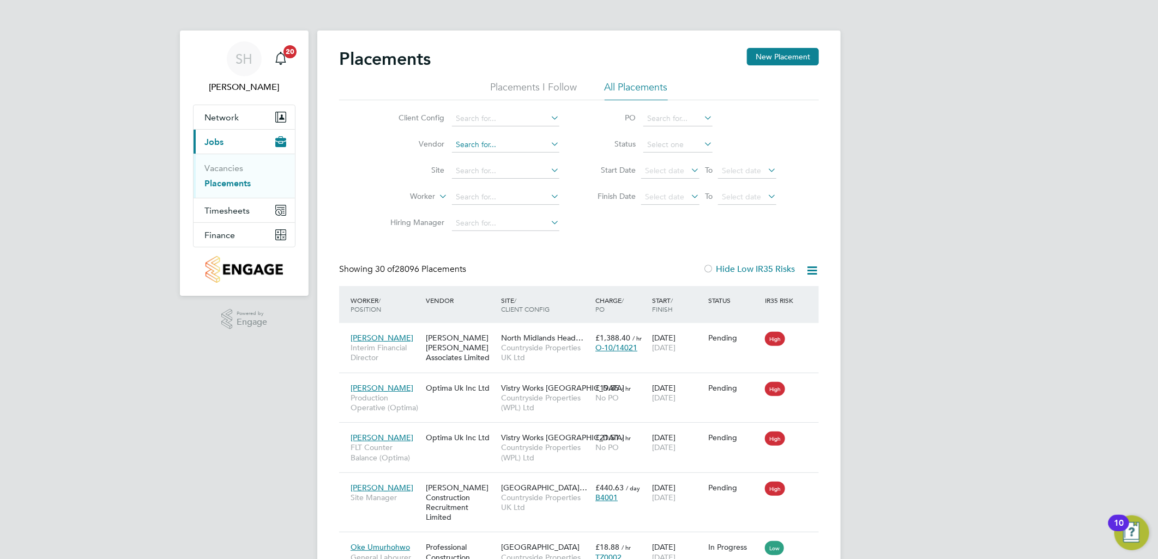
click at [502, 146] on input at bounding box center [505, 144] width 107 height 15
type input "its"
click at [486, 120] on input at bounding box center [505, 118] width 107 height 15
click at [543, 215] on li "Cou ntryside Properties UK Ltd" at bounding box center [574, 222] width 247 height 15
type input "Countryside Properties UK Ltd"
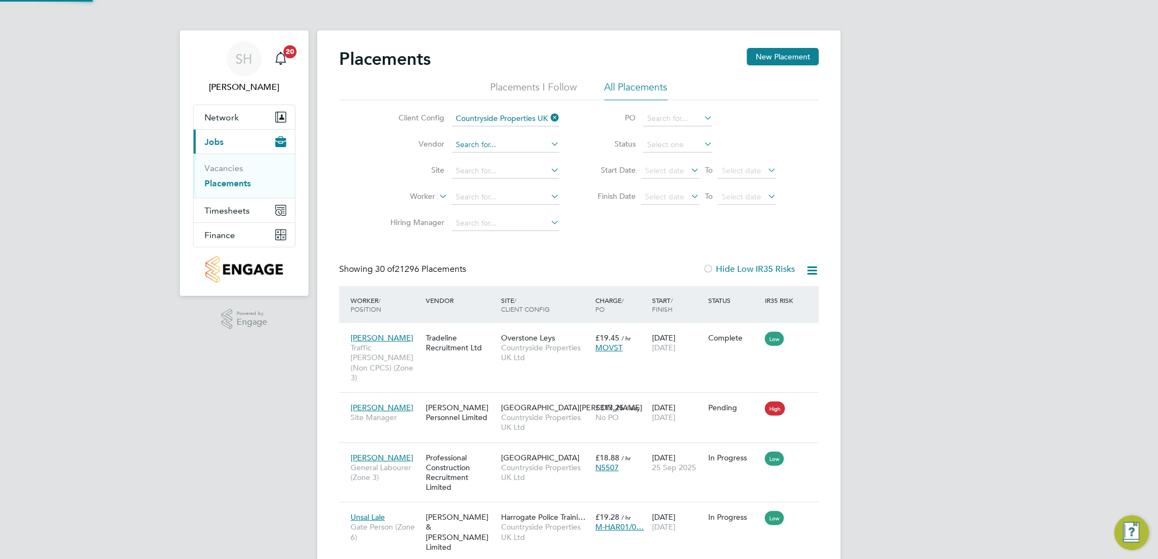
click at [496, 145] on input at bounding box center [505, 144] width 107 height 15
click at [507, 160] on li "ITS (National) Ltd." at bounding box center [505, 160] width 109 height 15
type input "ITS (National) Ltd."
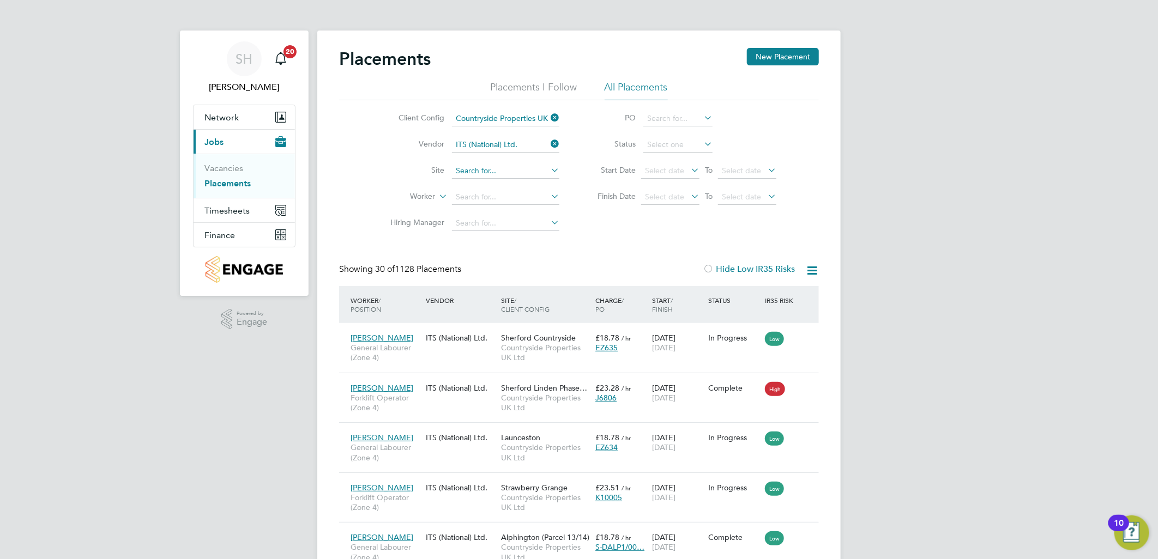
click at [494, 171] on input at bounding box center [505, 171] width 107 height 15
click at [493, 186] on b "Strawberry" at bounding box center [475, 186] width 39 height 9
type input "Strawberry Grange"
click at [490, 197] on input at bounding box center [505, 197] width 107 height 15
click at [407, 511] on div "Graham Pring Finishing Manager ITS (National) Ltd. Strawberry Grange Countrysid…" at bounding box center [579, 498] width 480 height 50
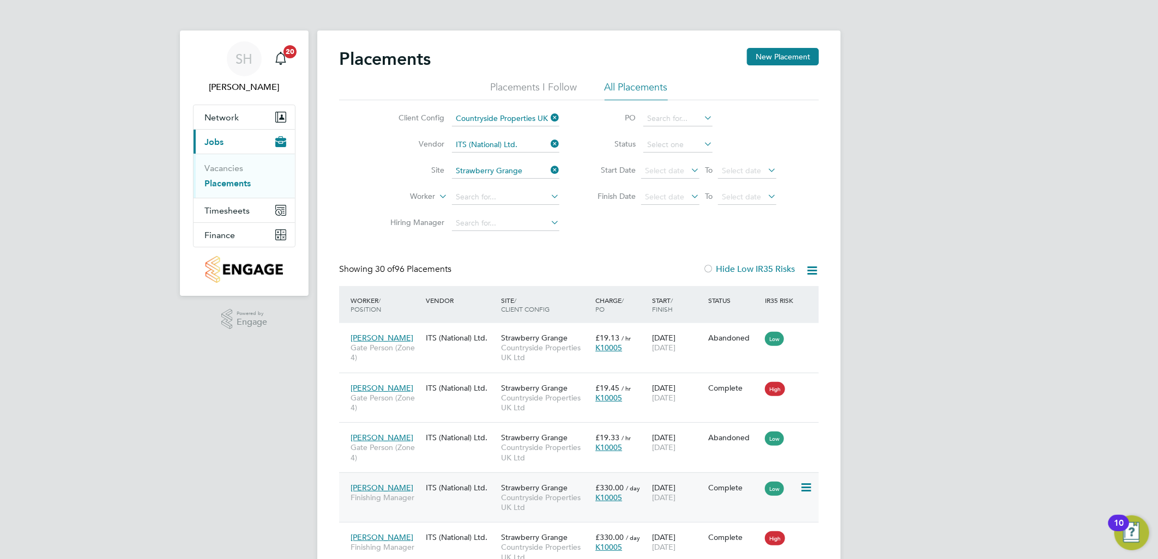
click at [433, 507] on div "Graham Pring Finishing Manager ITS (National) Ltd. Strawberry Grange Countrysid…" at bounding box center [579, 498] width 480 height 50
click at [473, 199] on input at bounding box center [505, 197] width 107 height 15
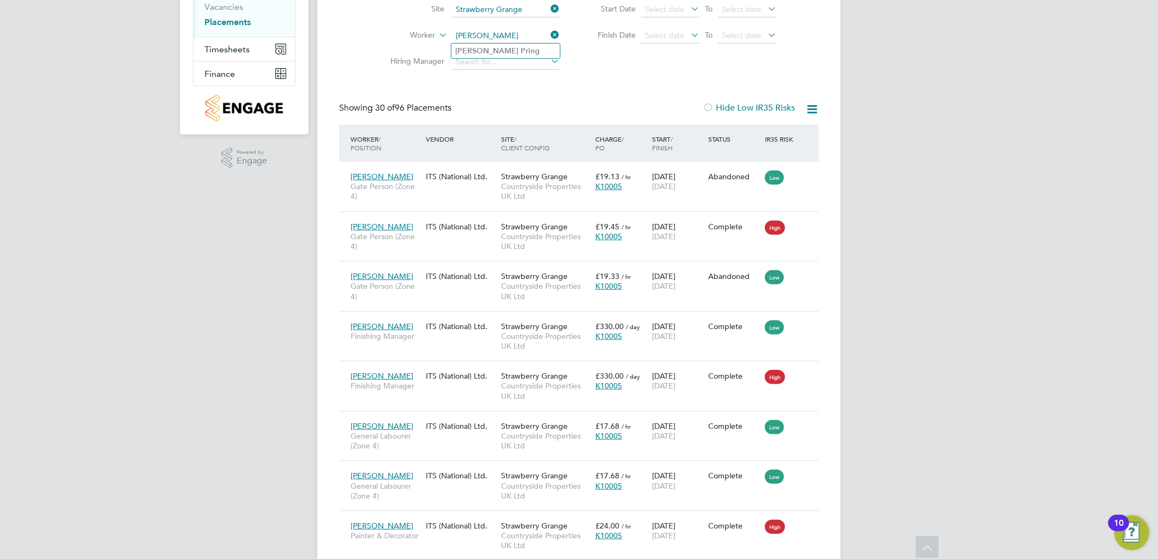
click at [480, 46] on b "Graham" at bounding box center [487, 50] width 63 height 9
type input "[PERSON_NAME]"
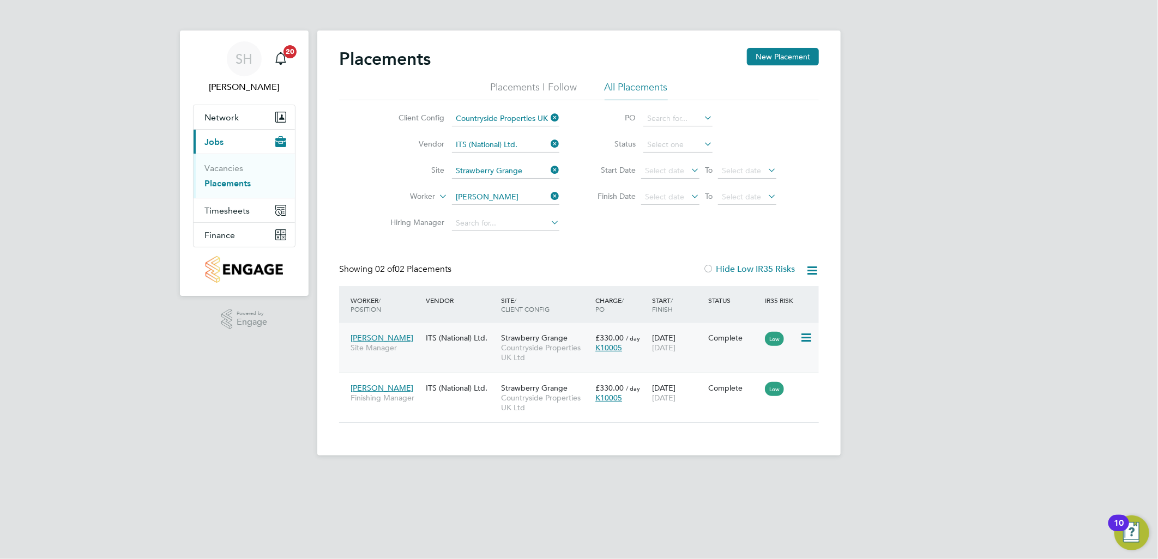
click at [450, 356] on div "Graham Pring Site Manager ITS (National) Ltd. Strawberry Grange Countryside Pro…" at bounding box center [579, 348] width 480 height 50
click at [435, 355] on div "Graham Pring Site Manager ITS (National) Ltd. Strawberry Grange Countryside Pro…" at bounding box center [579, 348] width 480 height 50
click at [408, 350] on span "Site Manager" at bounding box center [386, 348] width 70 height 10
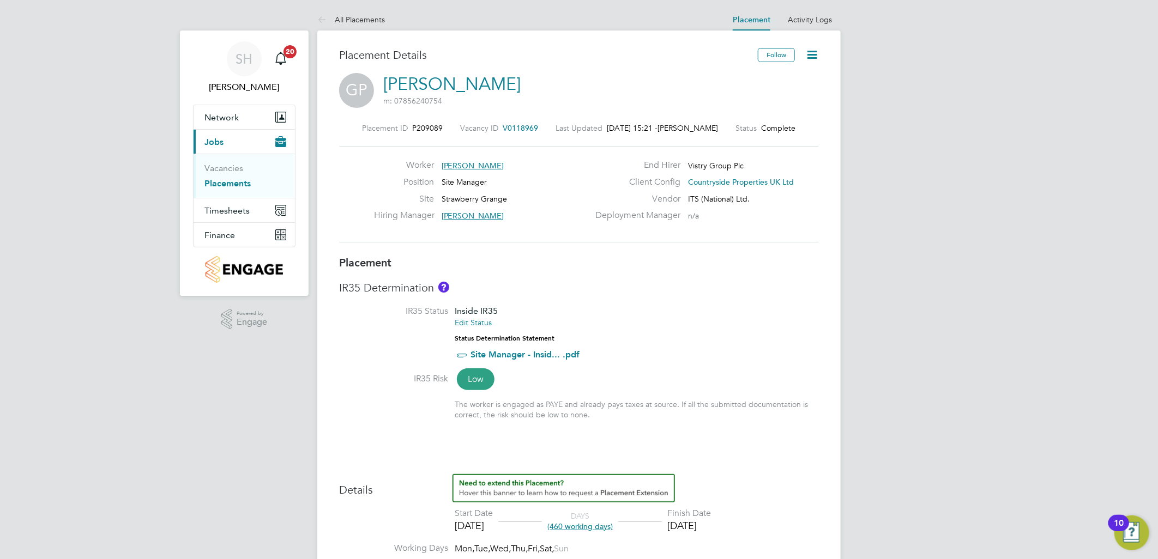
click at [812, 56] on icon at bounding box center [812, 55] width 14 height 14
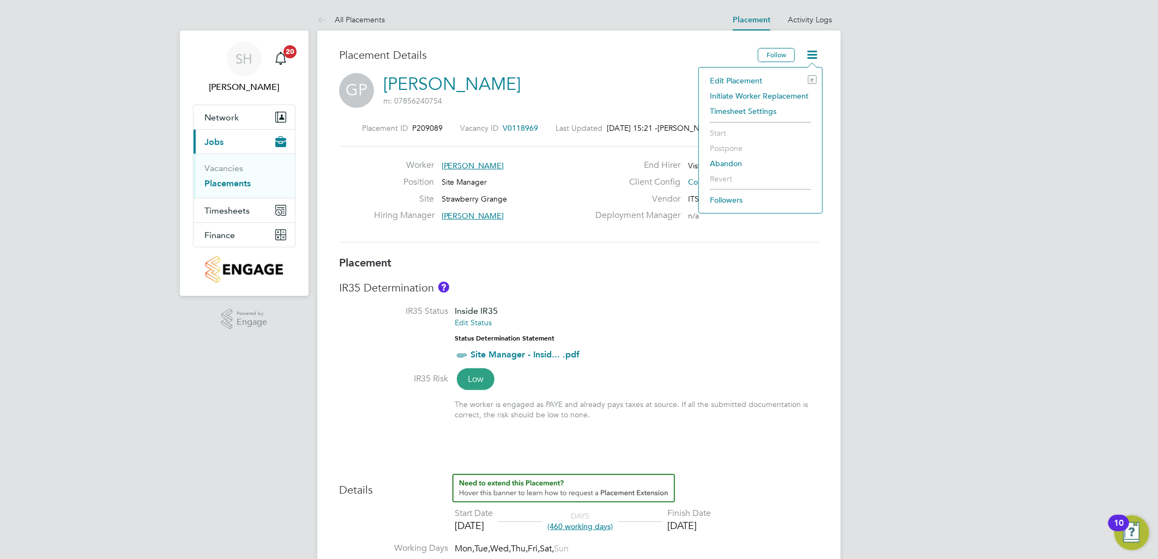
click at [749, 79] on li "Edit Placement e" at bounding box center [761, 80] width 112 height 15
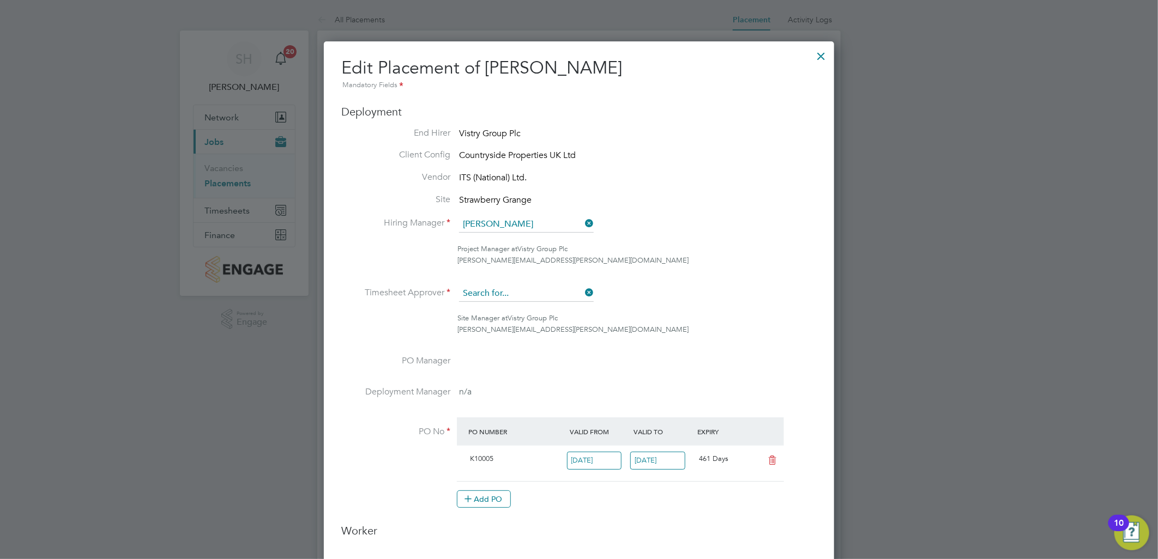
click at [559, 291] on input at bounding box center [526, 294] width 135 height 16
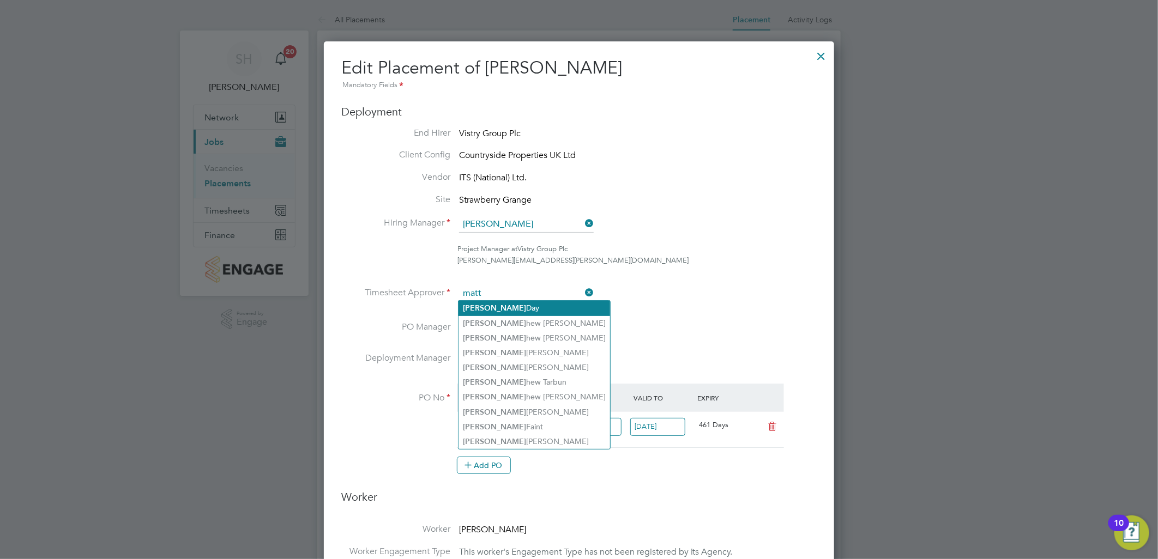
click at [478, 309] on b "[PERSON_NAME]" at bounding box center [494, 308] width 63 height 9
type input "[PERSON_NAME]"
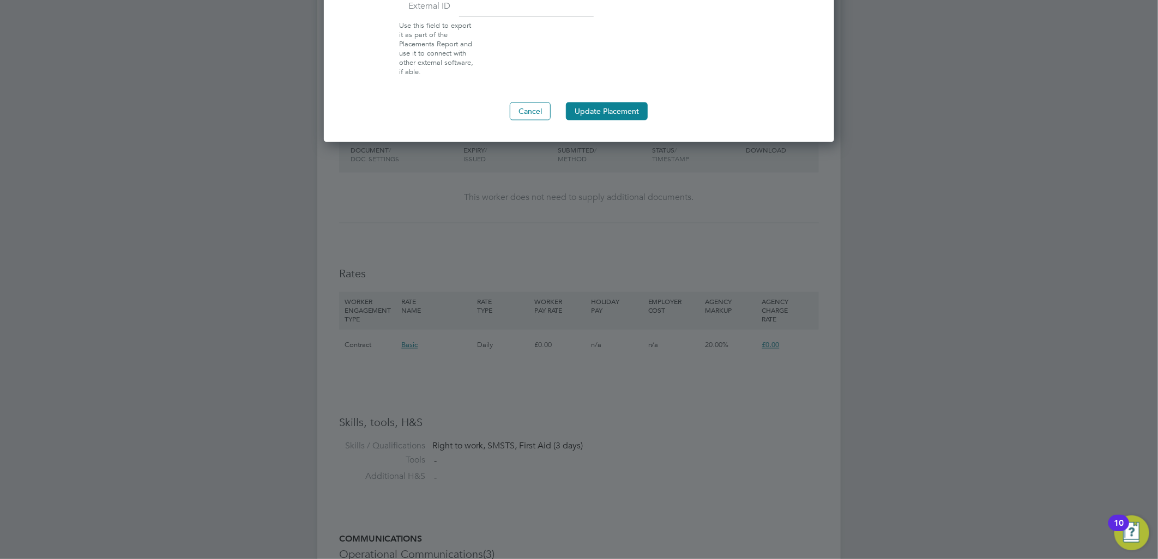
click at [613, 105] on button "Update Placement" at bounding box center [607, 111] width 82 height 17
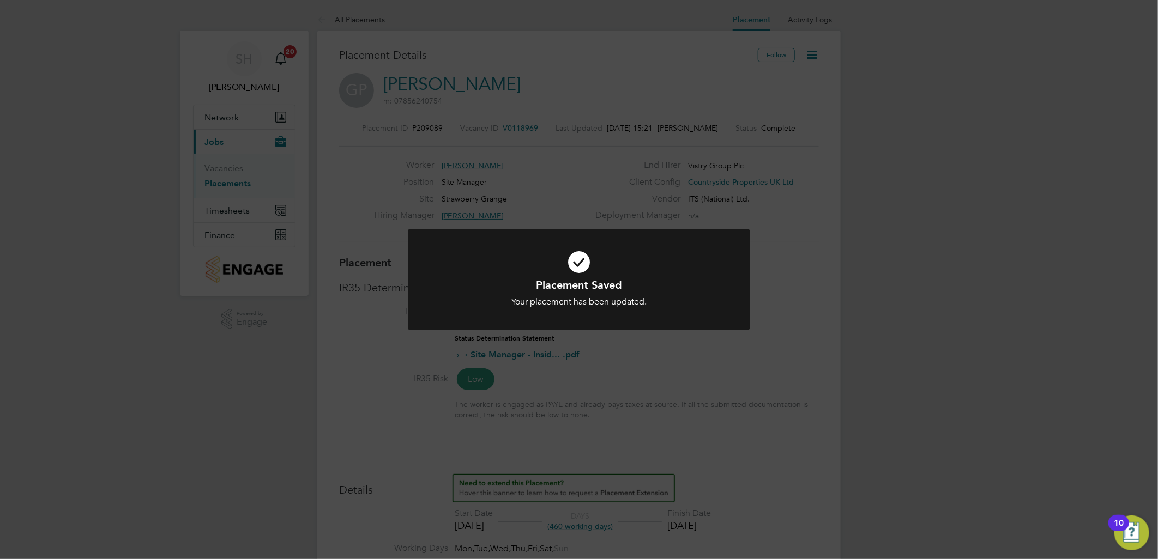
click at [869, 218] on div "Placement Saved Your placement has been updated. Cancel Okay" at bounding box center [579, 279] width 1158 height 559
